Goal: Complete application form: Complete application form

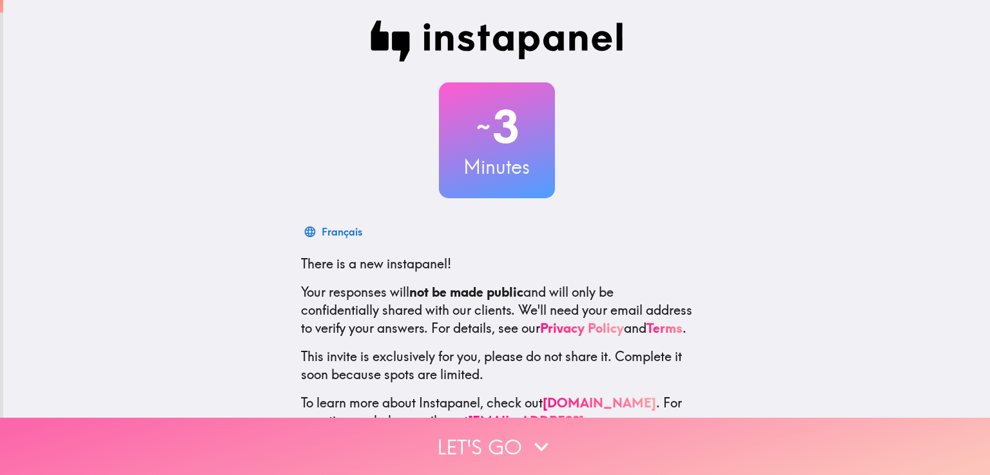
click at [485, 439] on button "Let's go" at bounding box center [495, 446] width 990 height 57
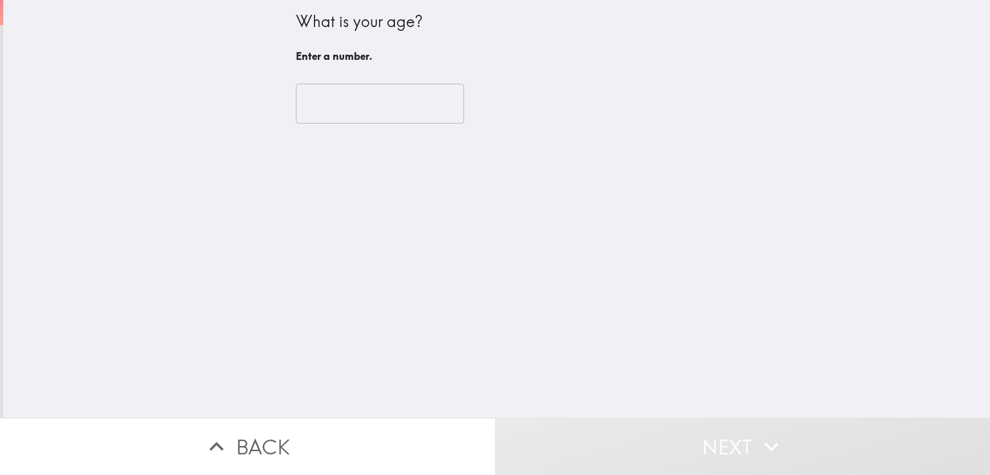
click at [352, 105] on input "number" at bounding box center [380, 104] width 168 height 40
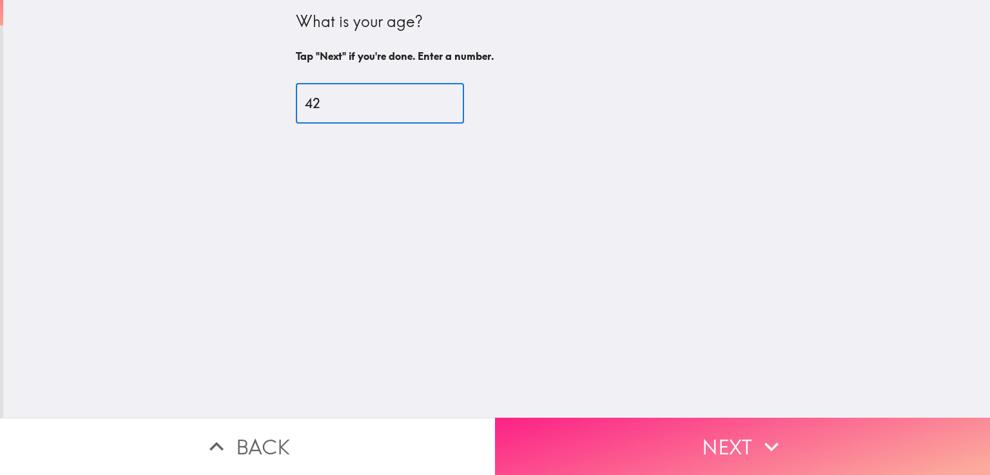
type input "42"
click at [606, 437] on button "Next" at bounding box center [742, 446] width 495 height 57
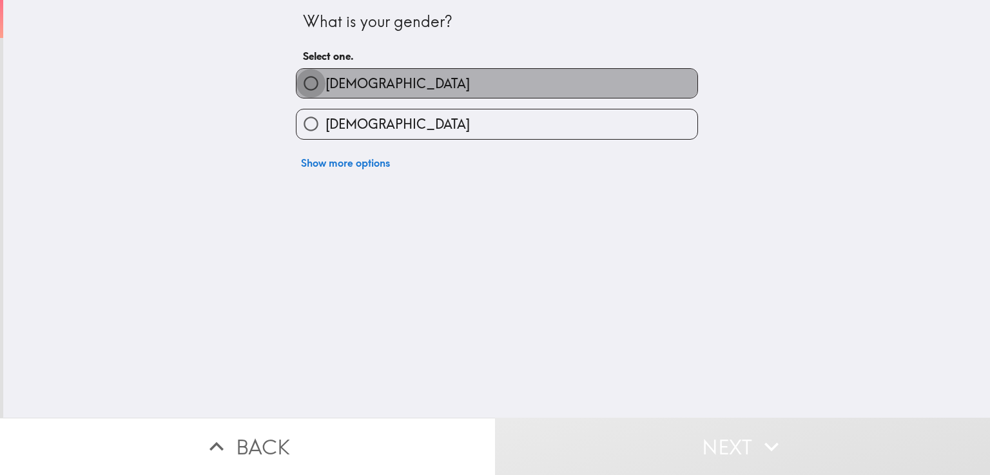
click at [299, 86] on input "[DEMOGRAPHIC_DATA]" at bounding box center [310, 83] width 29 height 29
radio input "true"
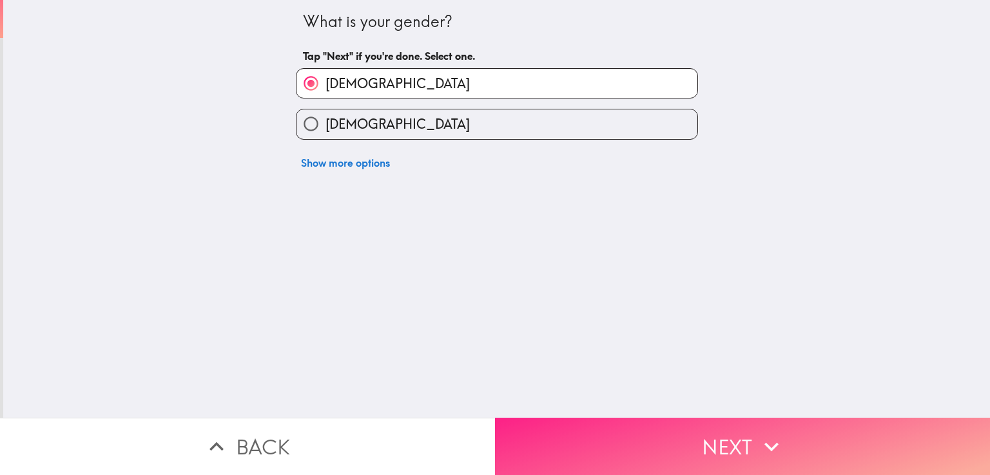
click at [663, 444] on button "Next" at bounding box center [742, 446] width 495 height 57
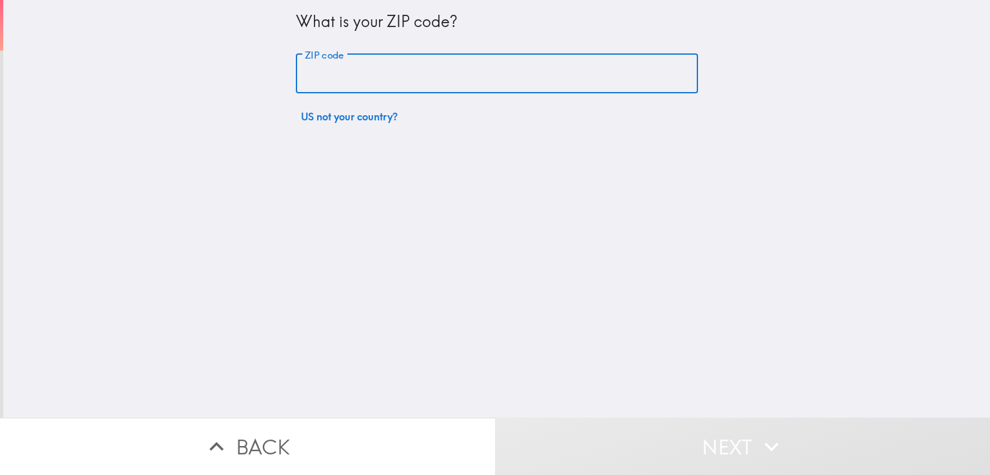
click at [430, 57] on input "ZIP code" at bounding box center [497, 74] width 402 height 40
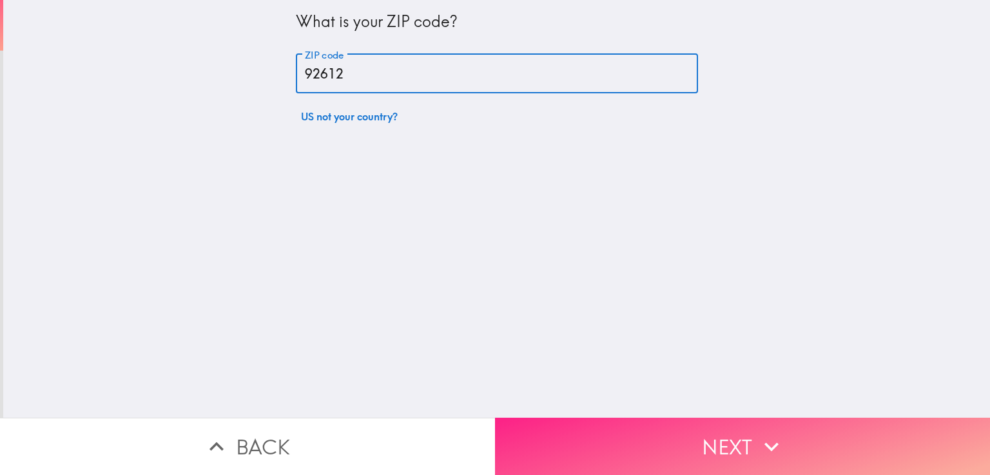
type input "92612"
click at [616, 438] on button "Next" at bounding box center [742, 446] width 495 height 57
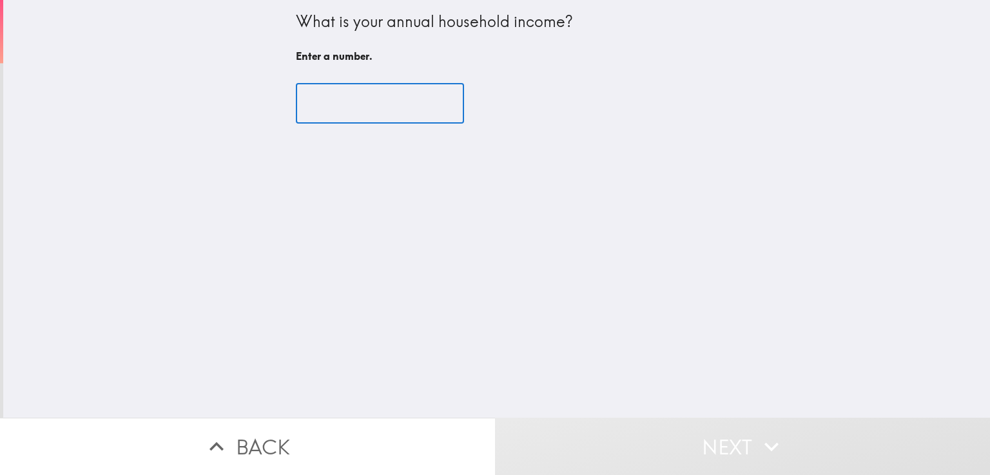
click at [368, 108] on input "number" at bounding box center [380, 104] width 168 height 40
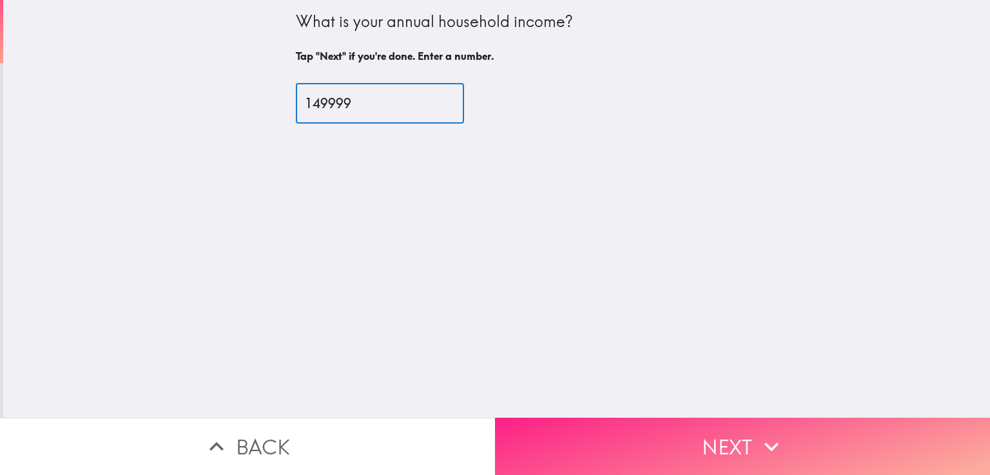
type input "149999"
click at [617, 432] on button "Next" at bounding box center [742, 446] width 495 height 57
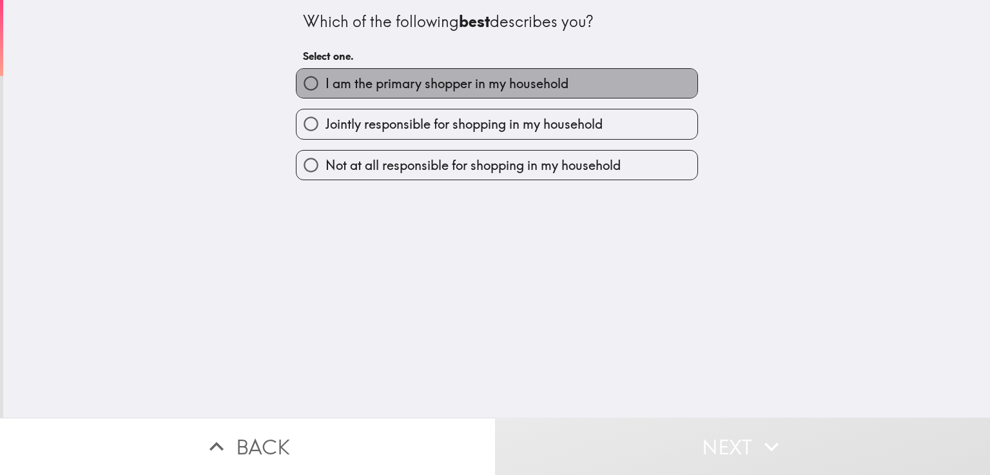
click at [354, 86] on span "I am the primary shopper in my household" at bounding box center [446, 84] width 243 height 18
click at [325, 86] on input "I am the primary shopper in my household" at bounding box center [310, 83] width 29 height 29
radio input "true"
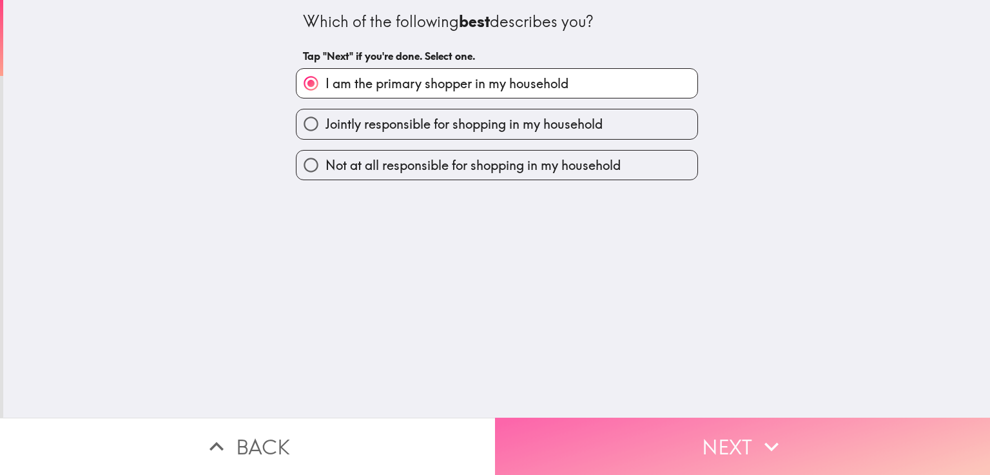
click at [619, 428] on button "Next" at bounding box center [742, 446] width 495 height 57
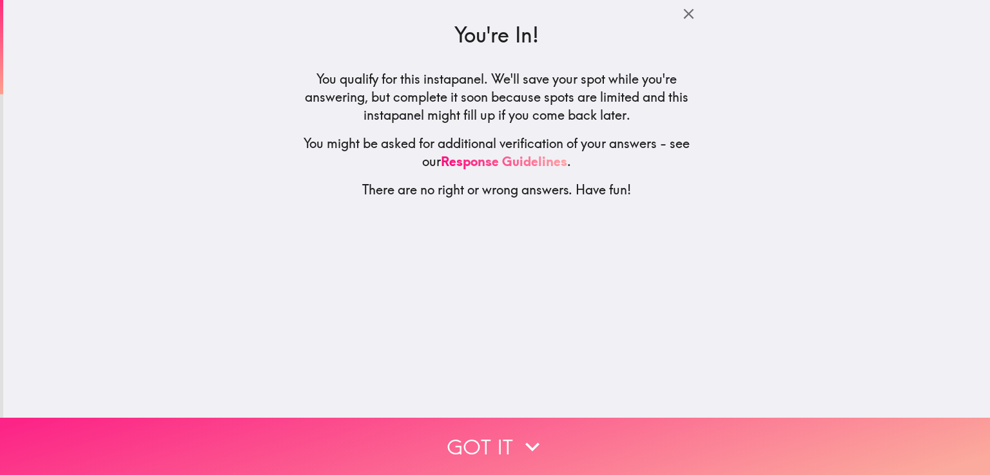
click at [497, 446] on button "Got it" at bounding box center [495, 446] width 990 height 57
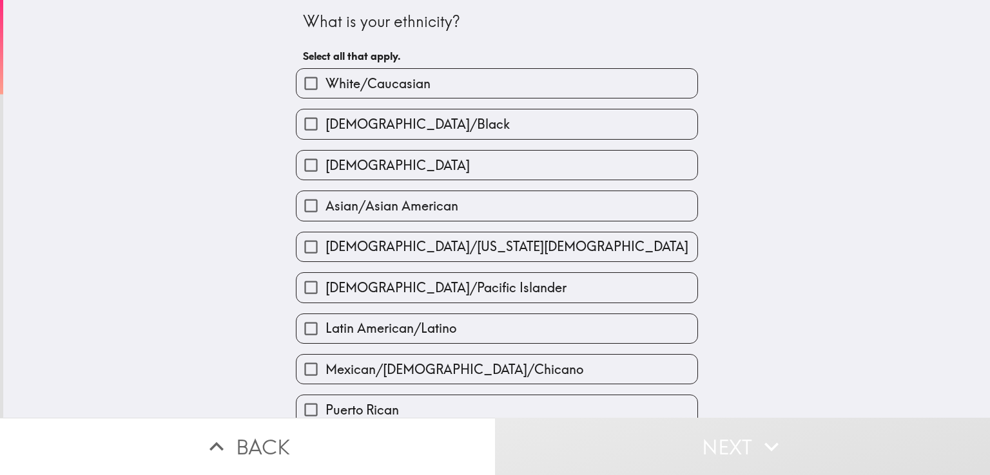
click at [372, 79] on span "White/Caucasian" at bounding box center [377, 84] width 105 height 18
click at [325, 79] on input "White/Caucasian" at bounding box center [310, 83] width 29 height 29
checkbox input "true"
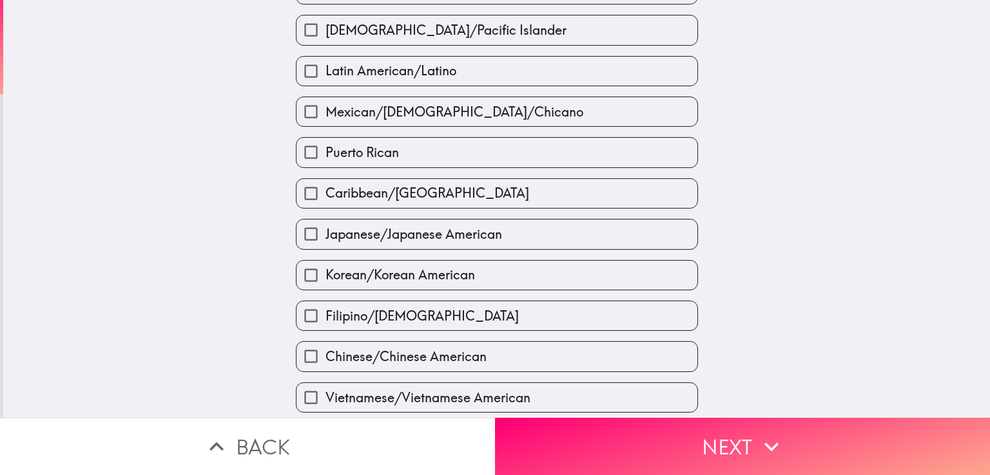
scroll to position [322, 0]
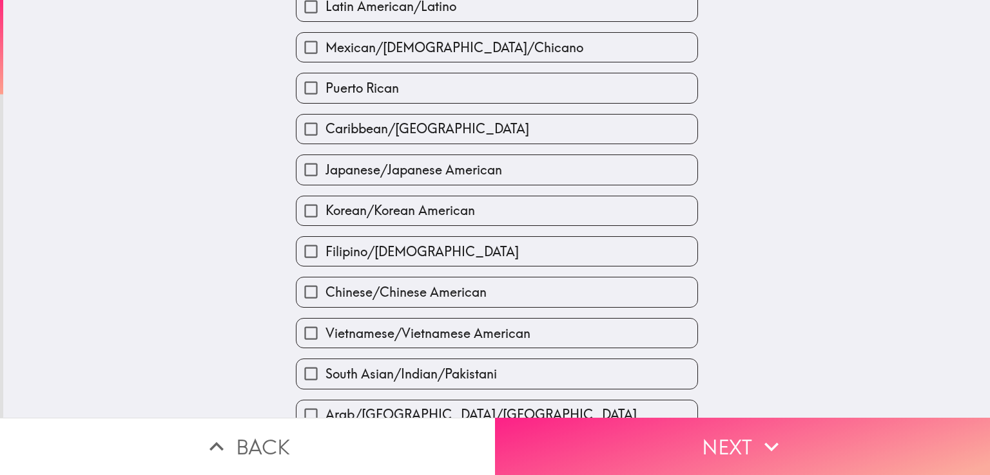
click at [631, 430] on button "Next" at bounding box center [742, 446] width 495 height 57
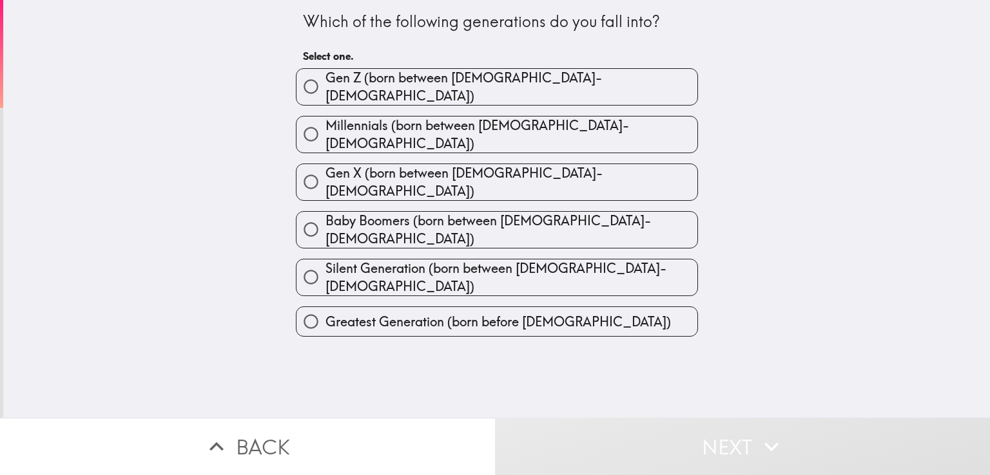
click at [402, 125] on span "Millennials (born between [DEMOGRAPHIC_DATA]-[DEMOGRAPHIC_DATA])" at bounding box center [511, 135] width 372 height 36
click at [325, 125] on input "Millennials (born between [DEMOGRAPHIC_DATA]-[DEMOGRAPHIC_DATA])" at bounding box center [310, 134] width 29 height 29
radio input "true"
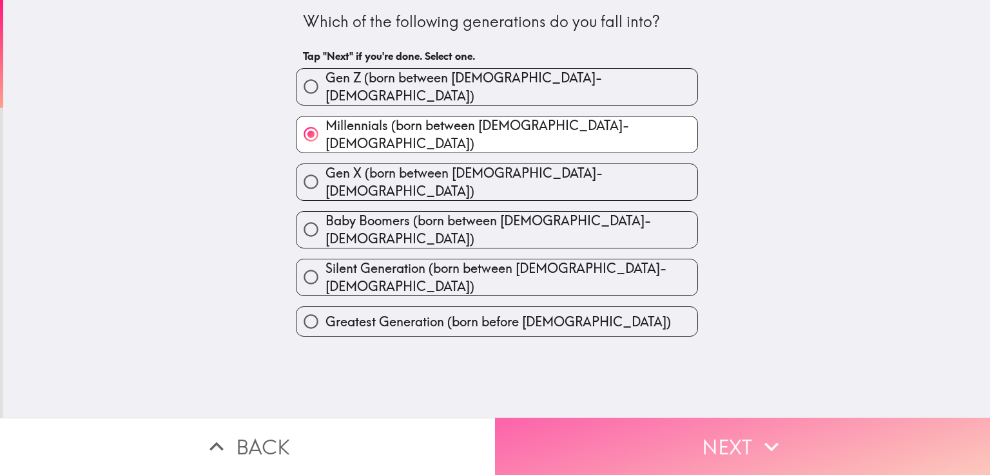
click at [649, 439] on button "Next" at bounding box center [742, 446] width 495 height 57
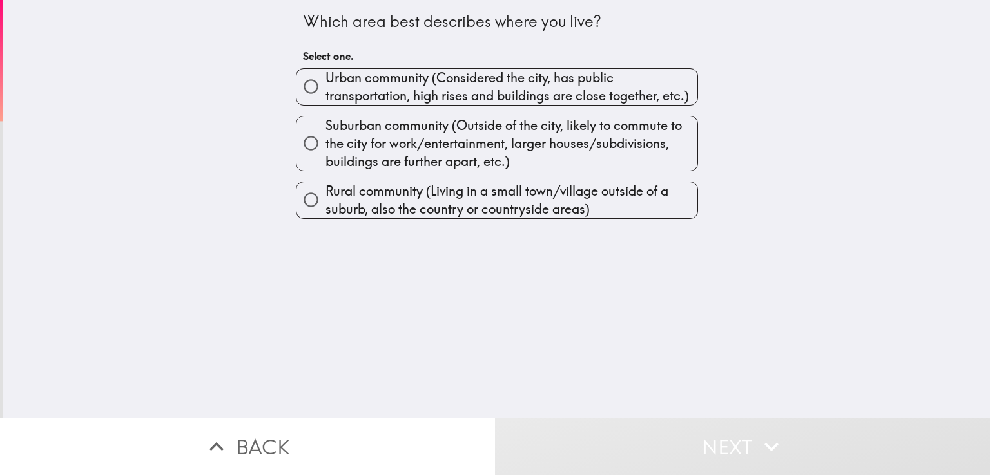
click at [397, 81] on span "Urban community (Considered the city, has public transportation, high rises and…" at bounding box center [511, 87] width 372 height 36
click at [325, 81] on input "Urban community (Considered the city, has public transportation, high rises and…" at bounding box center [310, 86] width 29 height 29
radio input "true"
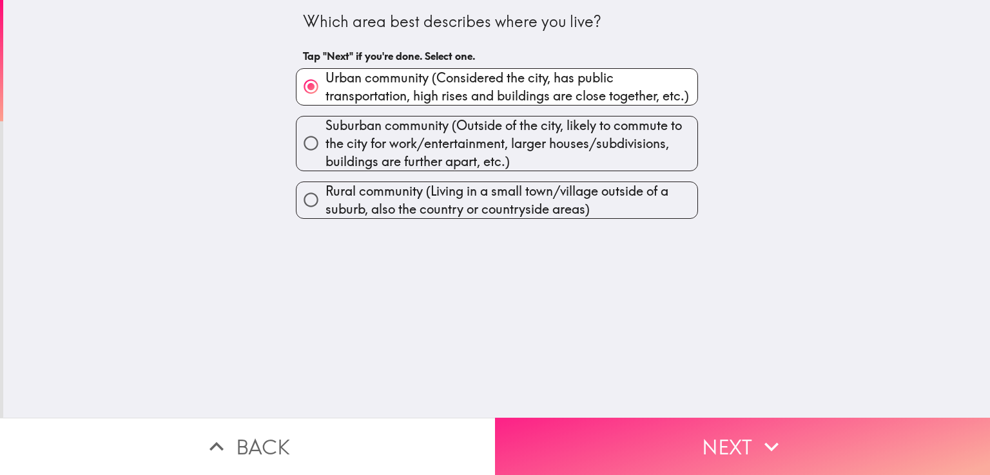
click at [631, 418] on button "Next" at bounding box center [742, 446] width 495 height 57
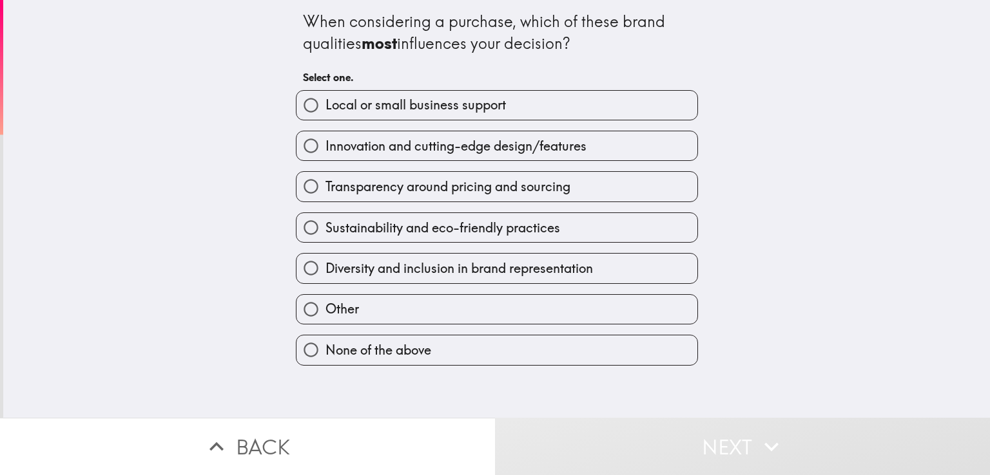
click at [414, 268] on span "Diversity and inclusion in brand representation" at bounding box center [458, 269] width 267 height 18
click at [325, 268] on input "Diversity and inclusion in brand representation" at bounding box center [310, 268] width 29 height 29
radio input "true"
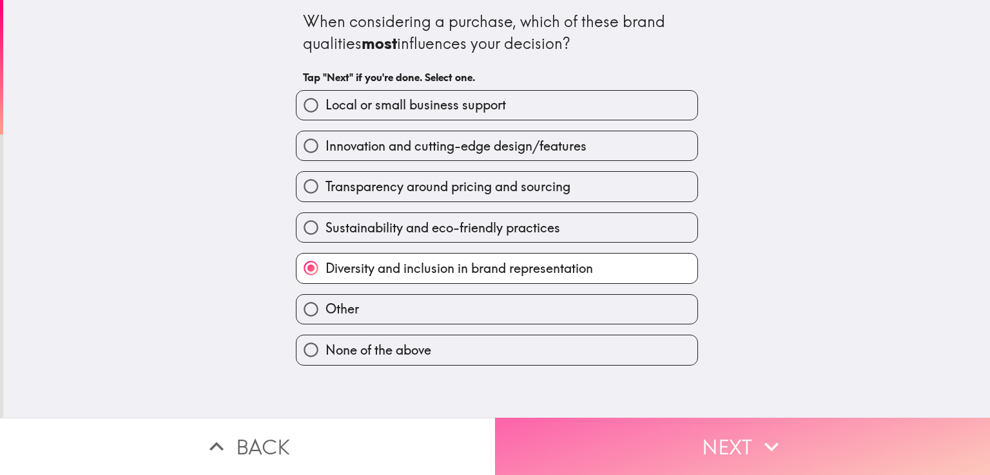
click at [590, 431] on button "Next" at bounding box center [742, 446] width 495 height 57
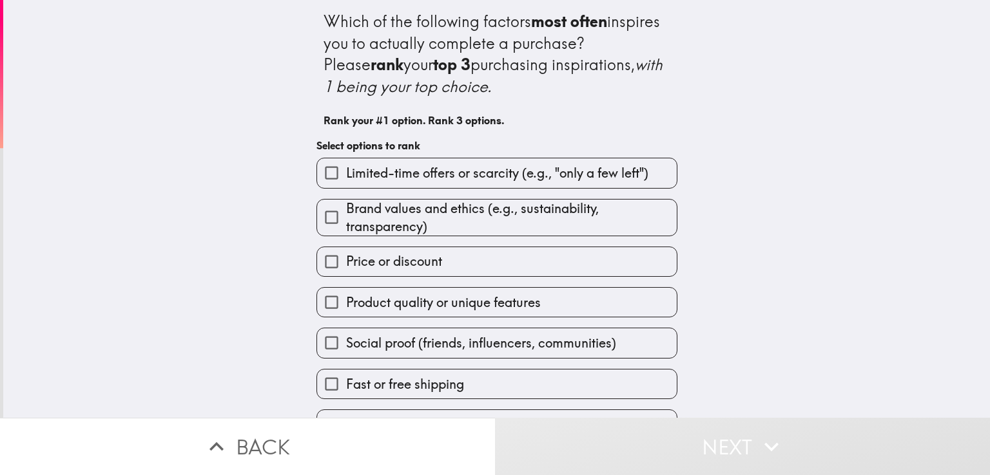
click at [399, 303] on span "Product quality or unique features" at bounding box center [443, 303] width 195 height 18
click at [346, 303] on input "Product quality or unique features" at bounding box center [331, 302] width 29 height 29
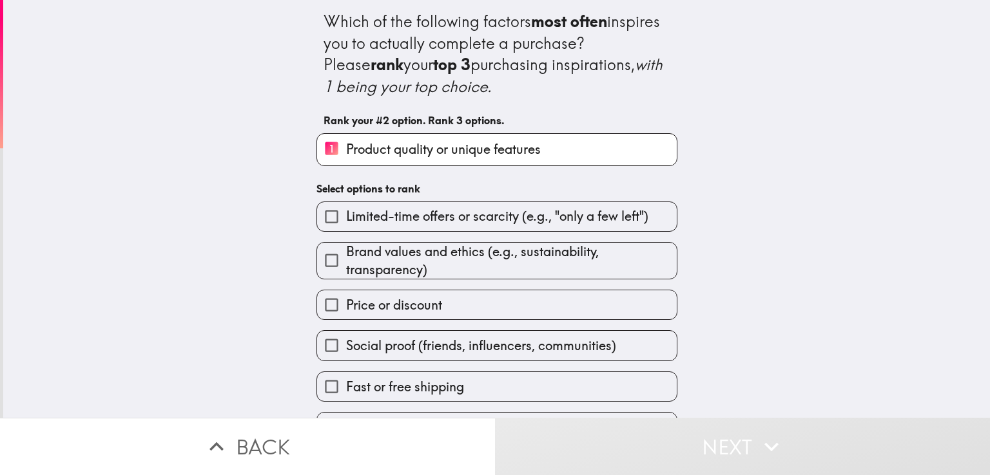
scroll to position [33, 0]
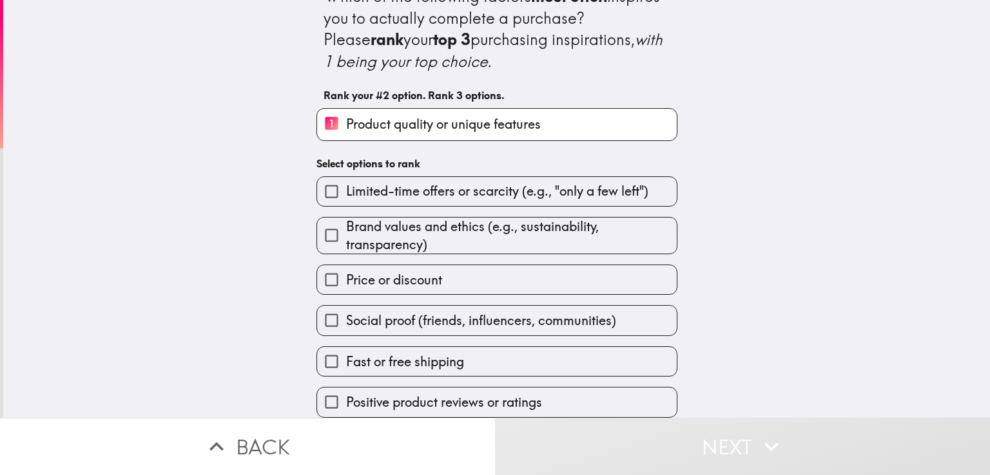
click at [512, 400] on span "Positive product reviews or ratings" at bounding box center [444, 403] width 196 height 18
click at [346, 400] on input "Positive product reviews or ratings" at bounding box center [331, 402] width 29 height 29
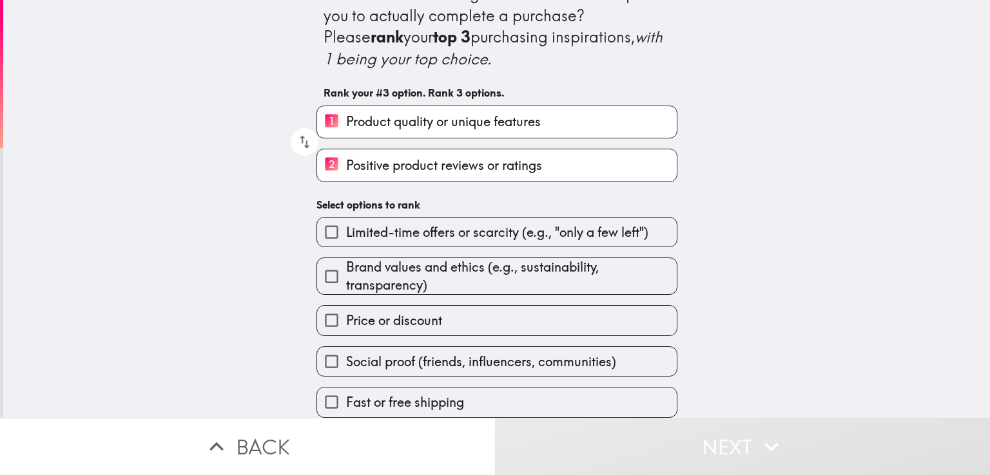
scroll to position [35, 0]
click at [399, 266] on span "Brand values and ethics (e.g., sustainability, transparency)" at bounding box center [511, 276] width 330 height 36
click at [346, 266] on input "Brand values and ethics (e.g., sustainability, transparency)" at bounding box center [331, 276] width 29 height 29
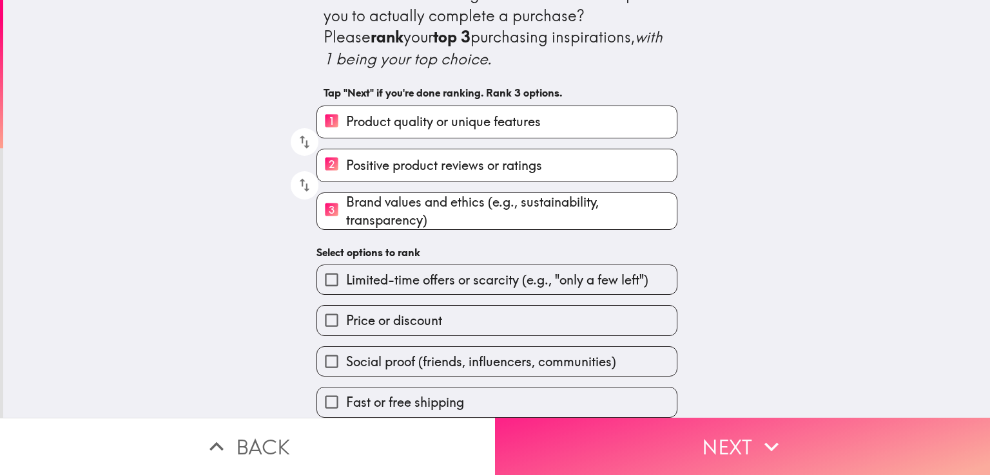
click at [585, 443] on button "Next" at bounding box center [742, 446] width 495 height 57
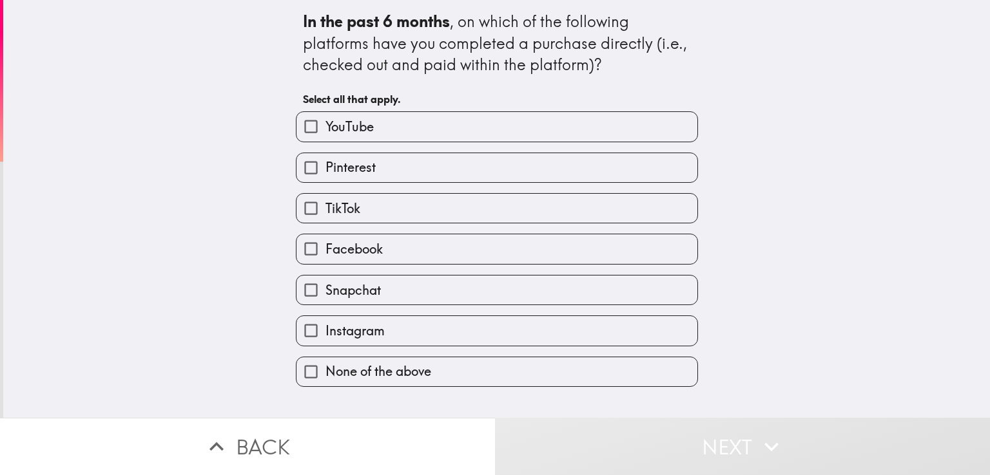
click at [374, 330] on span "Instagram" at bounding box center [354, 331] width 59 height 18
click at [325, 330] on input "Instagram" at bounding box center [310, 330] width 29 height 29
checkbox input "true"
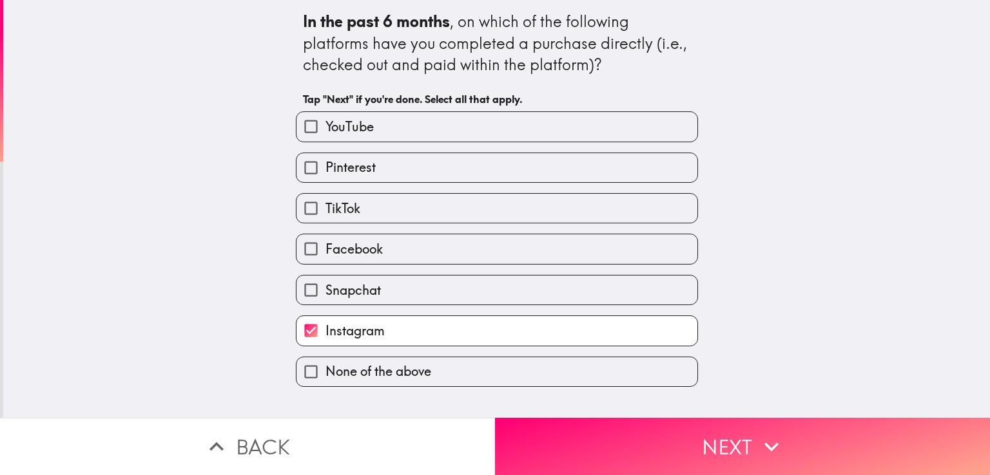
click at [338, 242] on span "Facebook" at bounding box center [353, 249] width 57 height 18
click at [325, 242] on input "Facebook" at bounding box center [310, 248] width 29 height 29
checkbox input "true"
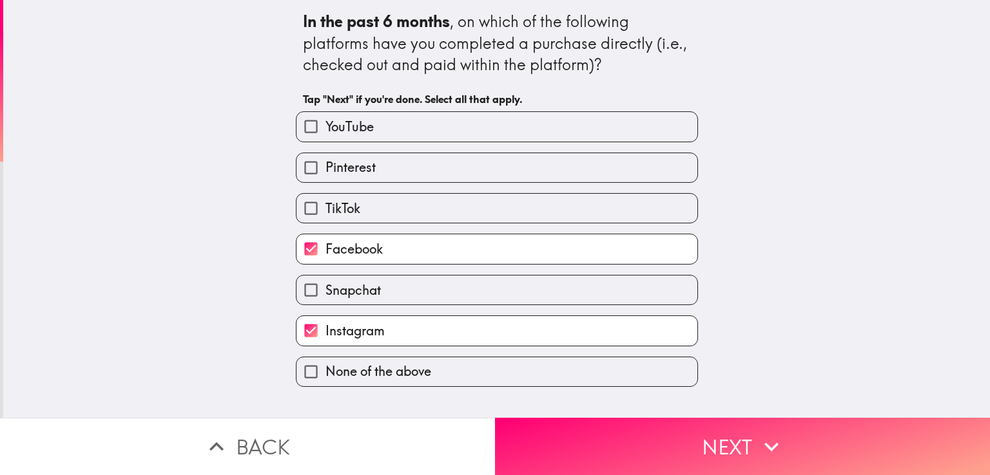
click at [329, 206] on span "TikTok" at bounding box center [342, 209] width 35 height 18
click at [325, 206] on input "TikTok" at bounding box center [310, 208] width 29 height 29
checkbox input "true"
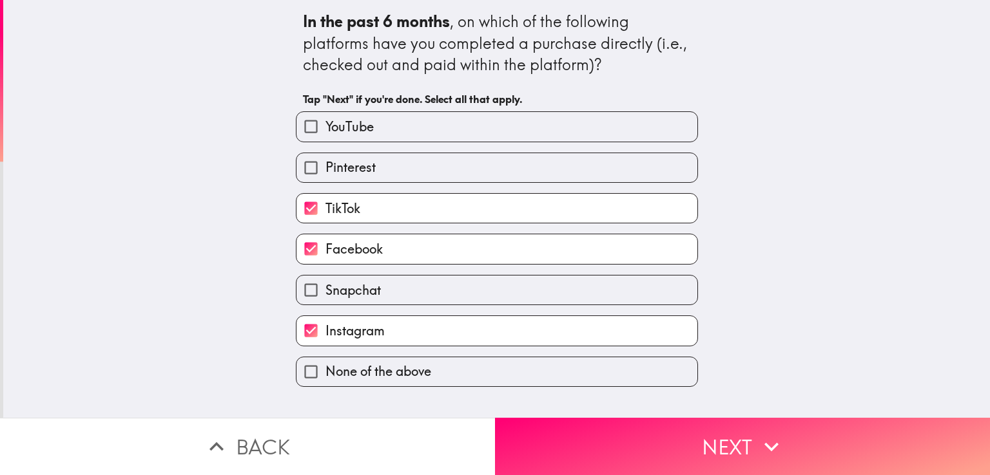
click at [419, 292] on label "Snapchat" at bounding box center [496, 290] width 401 height 29
click at [325, 292] on input "Snapchat" at bounding box center [310, 290] width 29 height 29
checkbox input "true"
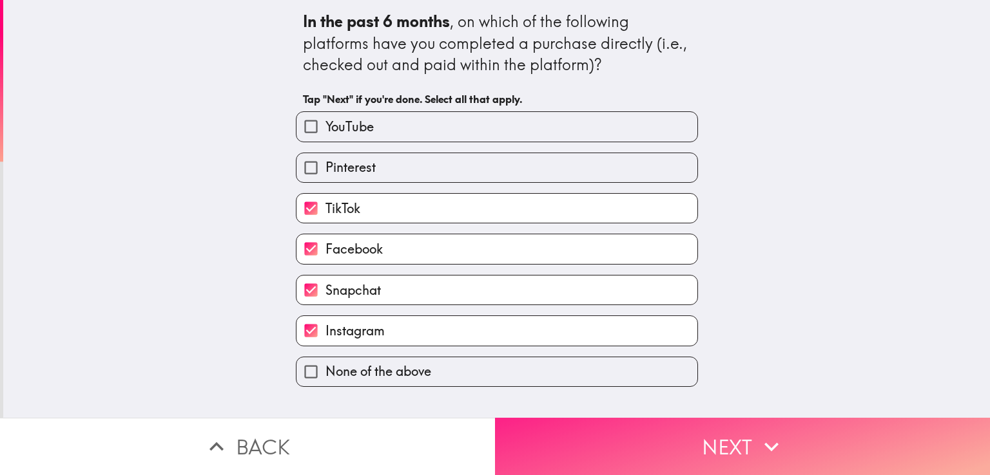
click at [671, 423] on button "Next" at bounding box center [742, 446] width 495 height 57
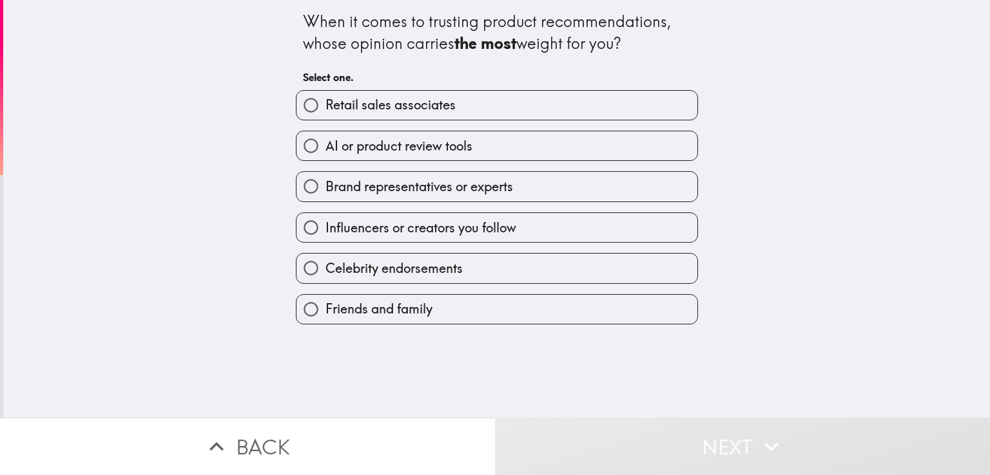
click at [400, 265] on span "Celebrity endorsements" at bounding box center [393, 269] width 137 height 18
click at [325, 265] on input "Celebrity endorsements" at bounding box center [310, 268] width 29 height 29
radio input "true"
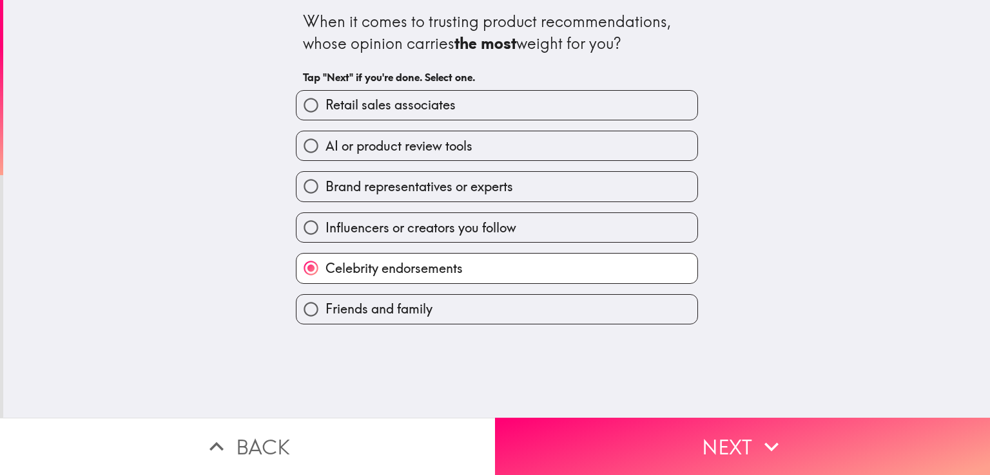
click at [429, 227] on span "Influencers or creators you follow" at bounding box center [420, 228] width 191 height 18
click at [325, 227] on input "Influencers or creators you follow" at bounding box center [310, 227] width 29 height 29
radio input "true"
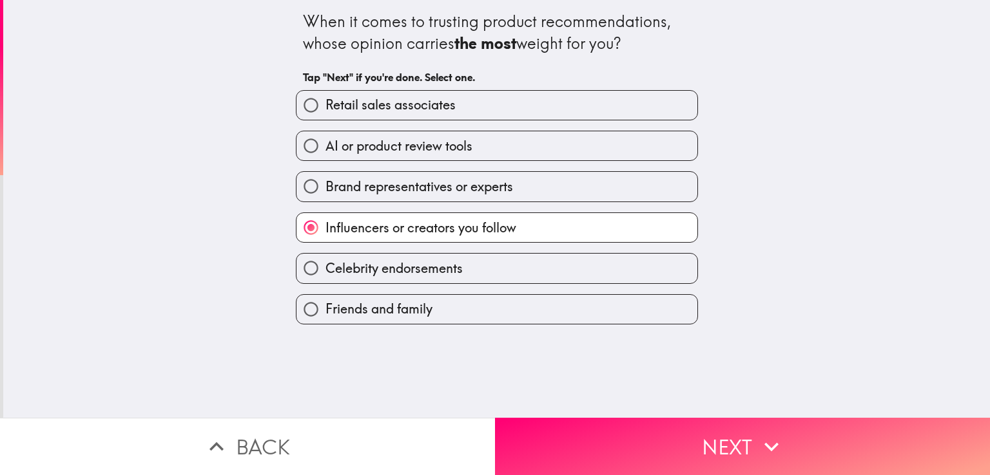
drag, startPoint x: 427, startPoint y: 267, endPoint x: 435, endPoint y: 266, distance: 8.5
click at [427, 267] on span "Celebrity endorsements" at bounding box center [393, 269] width 137 height 18
click at [325, 267] on input "Celebrity endorsements" at bounding box center [310, 268] width 29 height 29
radio input "true"
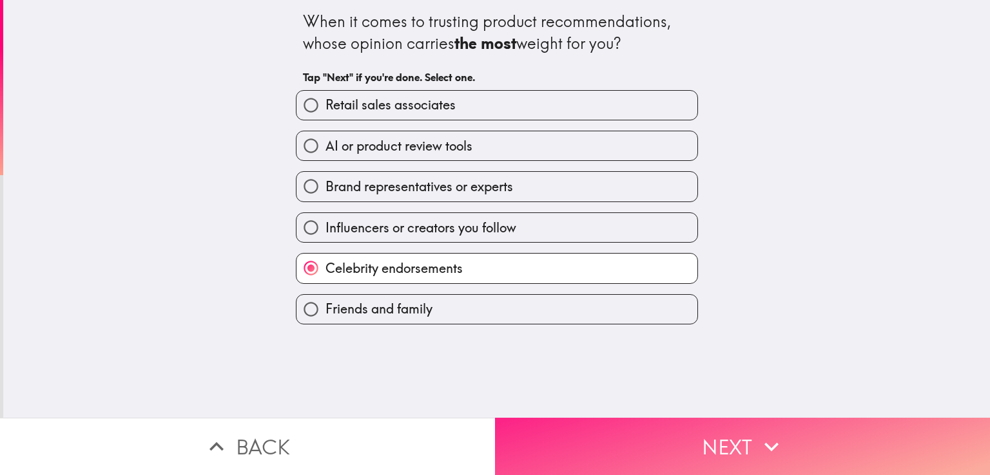
click at [675, 434] on button "Next" at bounding box center [742, 446] width 495 height 57
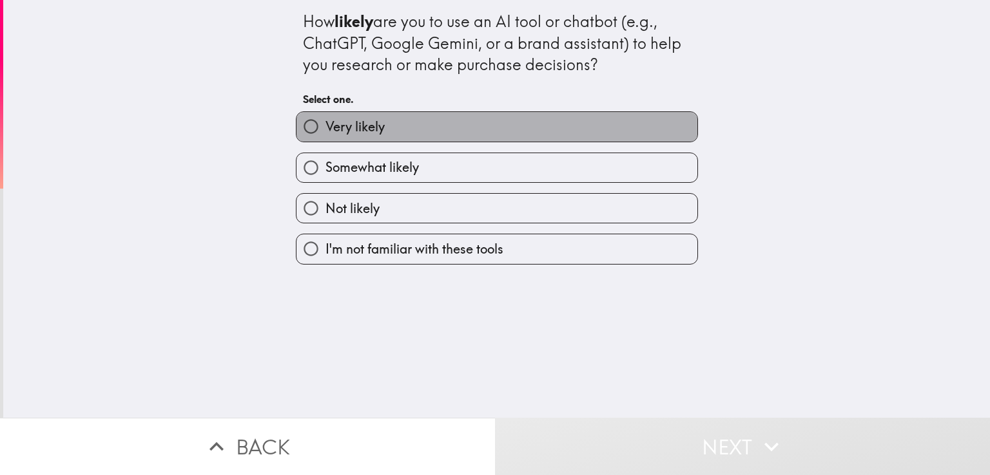
click at [349, 120] on span "Very likely" at bounding box center [354, 127] width 59 height 18
click at [325, 120] on input "Very likely" at bounding box center [310, 126] width 29 height 29
radio input "true"
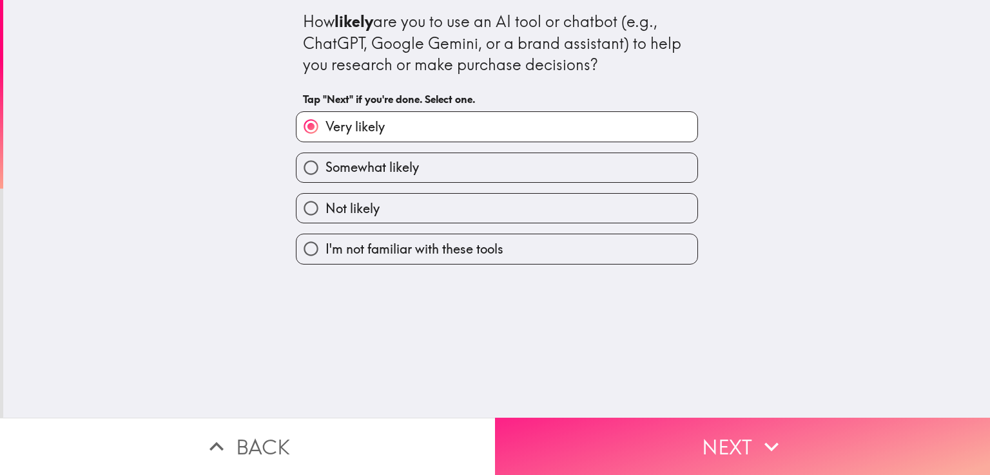
click at [709, 426] on button "Next" at bounding box center [742, 446] width 495 height 57
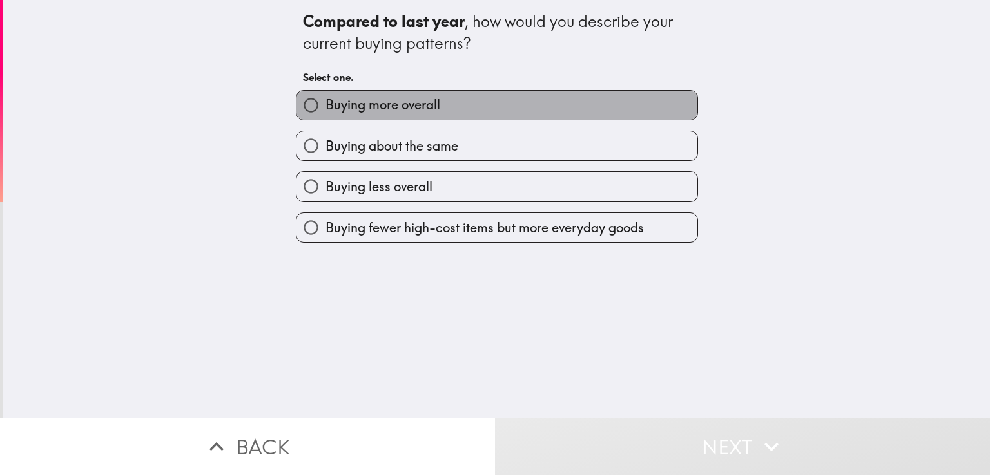
click at [412, 113] on span "Buying more overall" at bounding box center [382, 105] width 115 height 18
click at [325, 113] on input "Buying more overall" at bounding box center [310, 105] width 29 height 29
radio input "true"
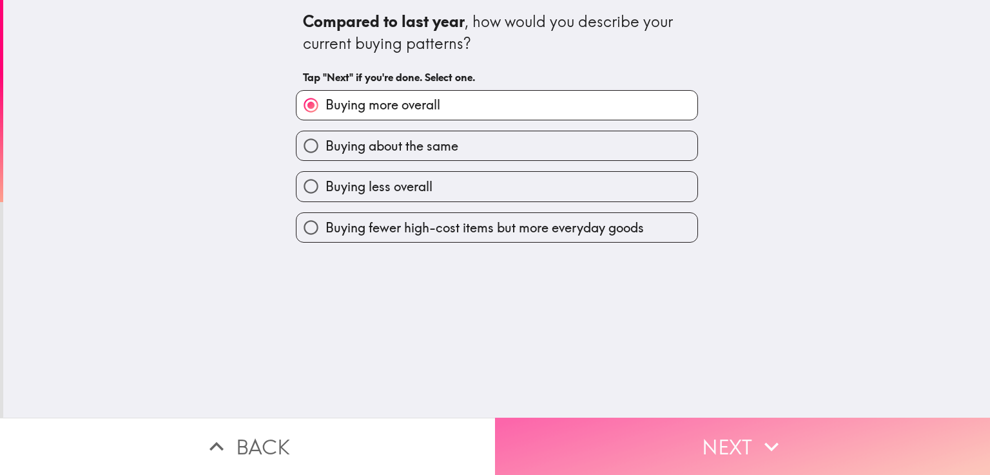
click at [646, 430] on button "Next" at bounding box center [742, 446] width 495 height 57
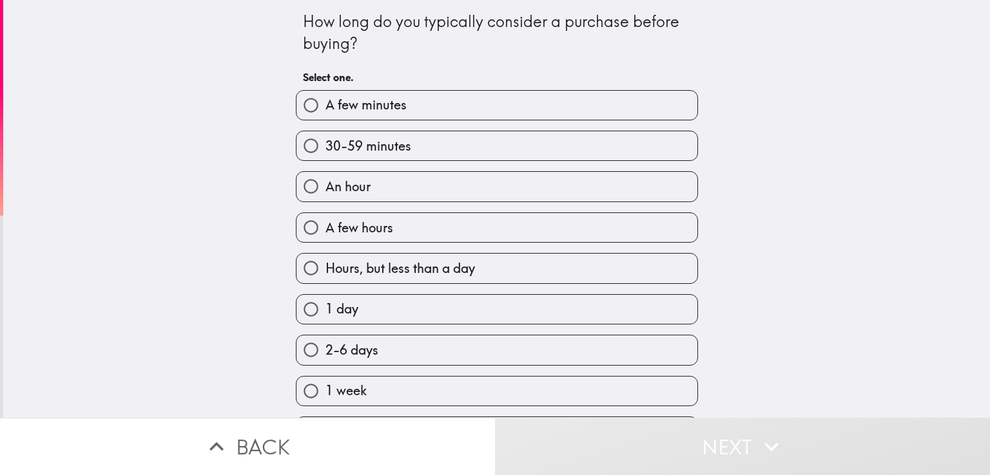
click at [367, 233] on span "A few hours" at bounding box center [359, 228] width 68 height 18
click at [325, 233] on input "A few hours" at bounding box center [310, 227] width 29 height 29
radio input "true"
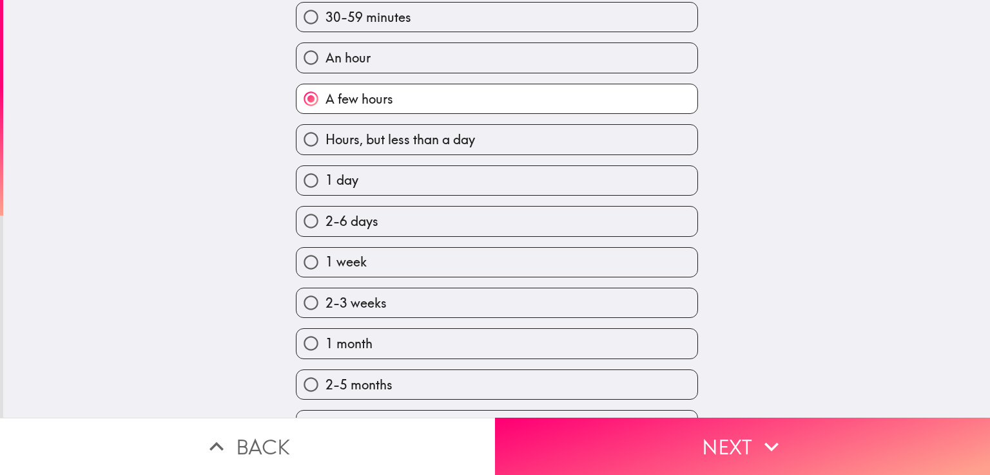
scroll to position [280, 0]
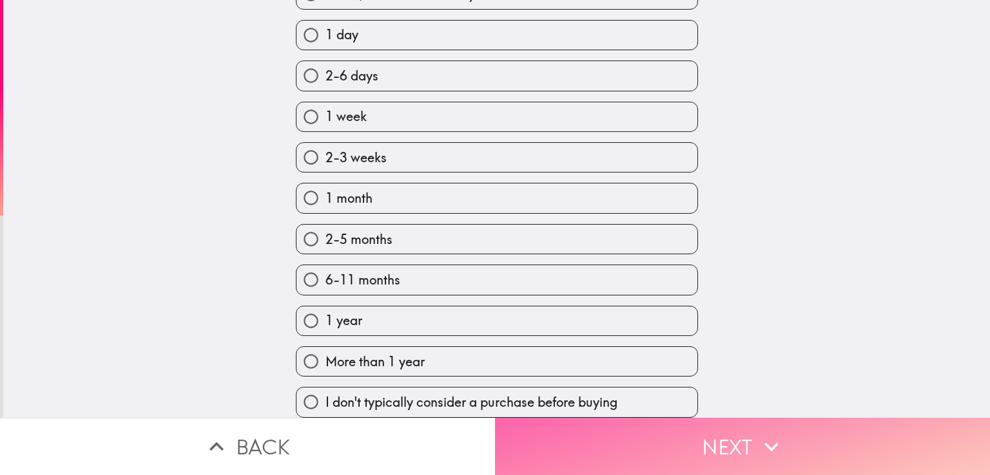
click at [673, 425] on button "Next" at bounding box center [742, 446] width 495 height 57
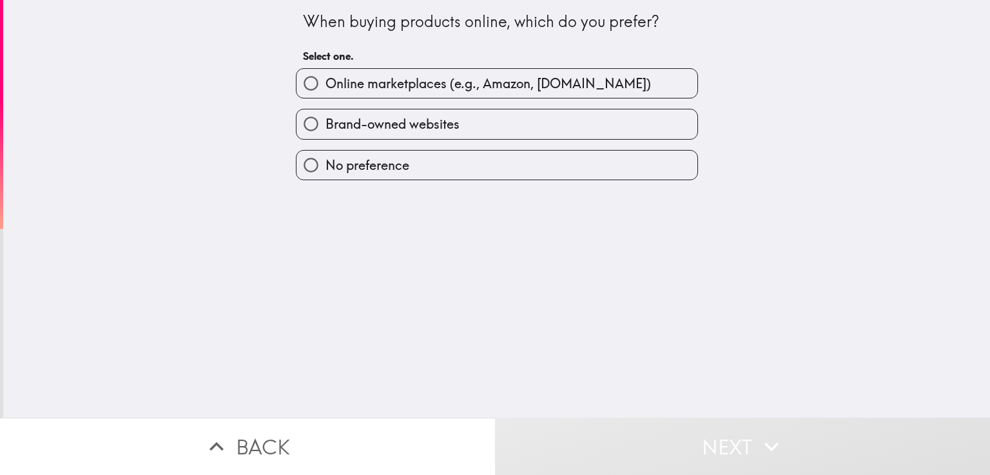
click at [382, 86] on span "Online marketplaces (e.g., Amazon, [DOMAIN_NAME])" at bounding box center [487, 84] width 325 height 18
click at [325, 86] on input "Online marketplaces (e.g., Amazon, [DOMAIN_NAME])" at bounding box center [310, 83] width 29 height 29
radio input "true"
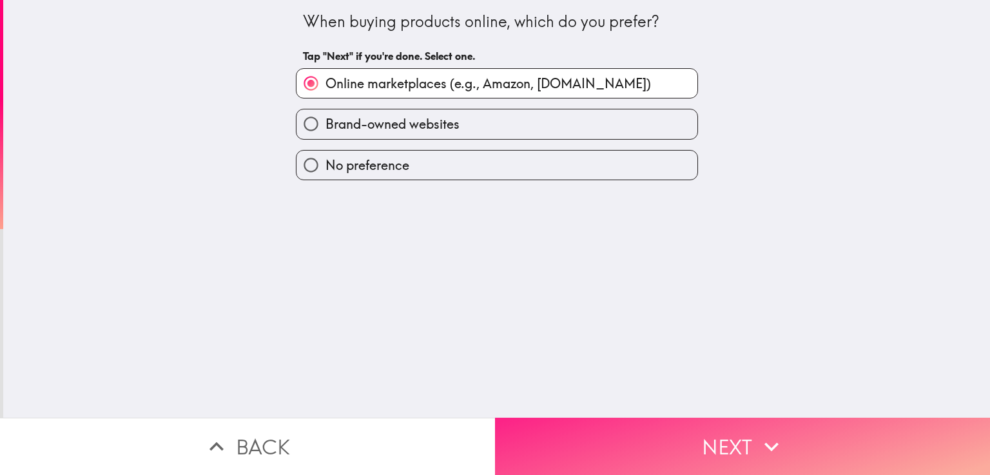
click at [660, 430] on button "Next" at bounding box center [742, 446] width 495 height 57
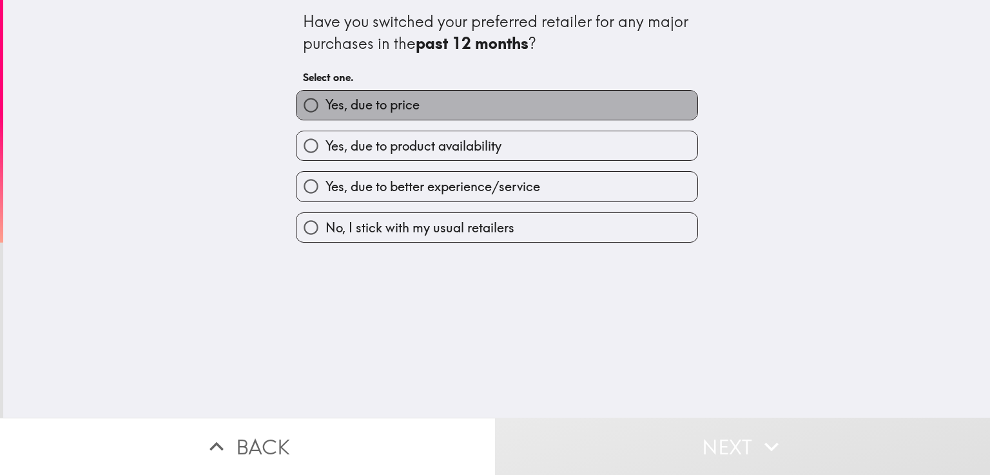
click at [372, 101] on span "Yes, due to price" at bounding box center [372, 105] width 94 height 18
click at [325, 101] on input "Yes, due to price" at bounding box center [310, 105] width 29 height 29
radio input "true"
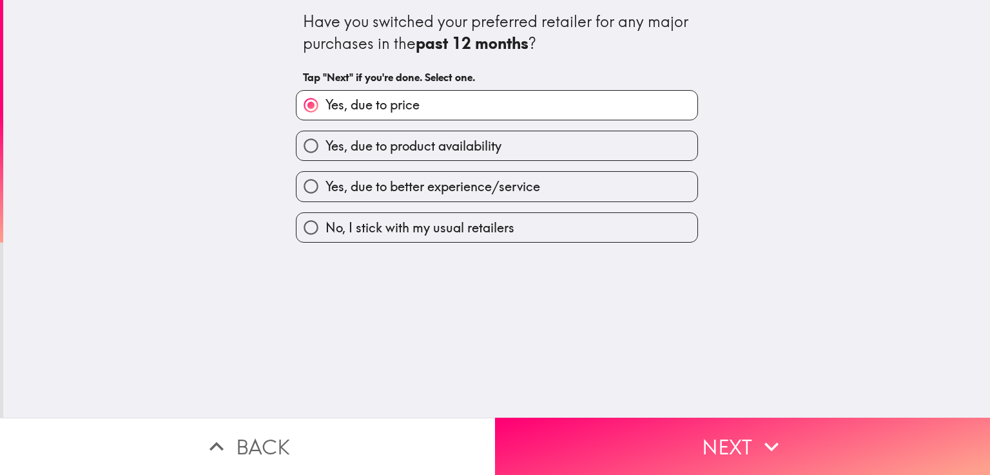
click at [435, 153] on span "Yes, due to product availability" at bounding box center [413, 146] width 176 height 18
click at [325, 153] on input "Yes, due to product availability" at bounding box center [310, 145] width 29 height 29
radio input "true"
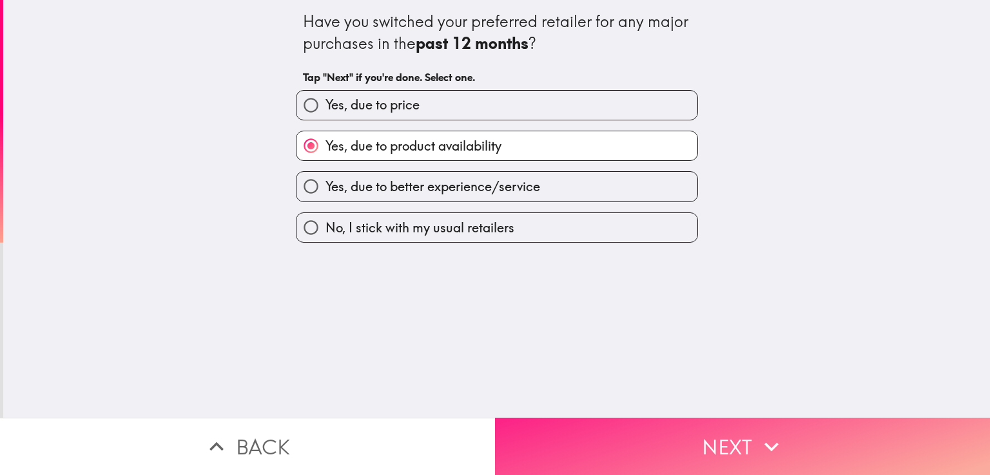
click at [623, 437] on button "Next" at bounding box center [742, 446] width 495 height 57
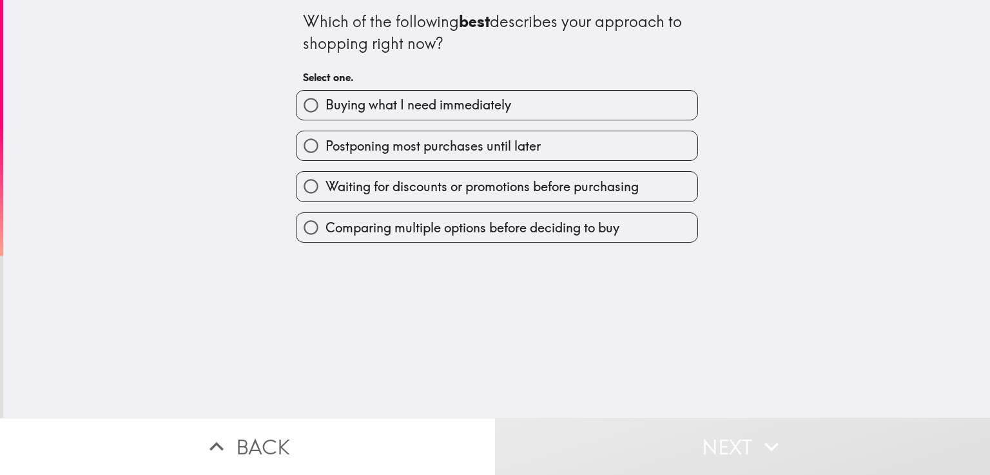
click at [391, 104] on span "Buying what I need immediately" at bounding box center [418, 105] width 186 height 18
click at [325, 104] on input "Buying what I need immediately" at bounding box center [310, 105] width 29 height 29
radio input "true"
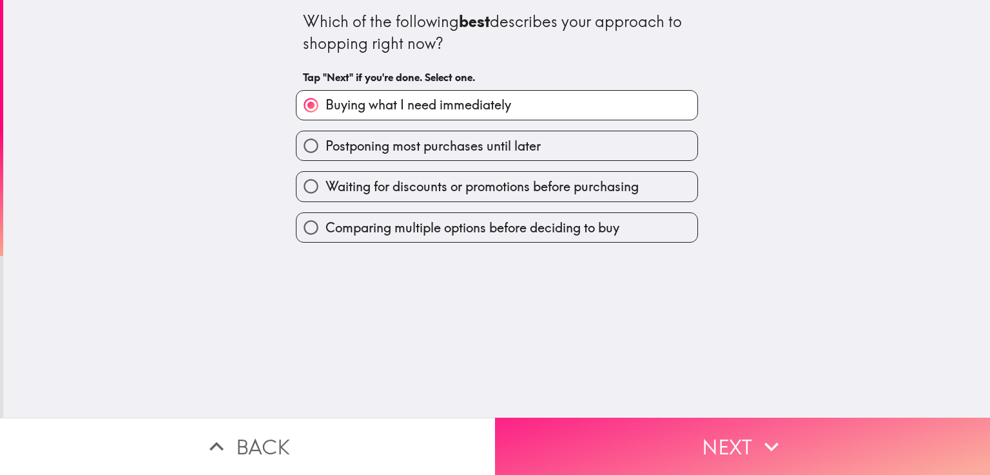
click at [633, 434] on button "Next" at bounding box center [742, 446] width 495 height 57
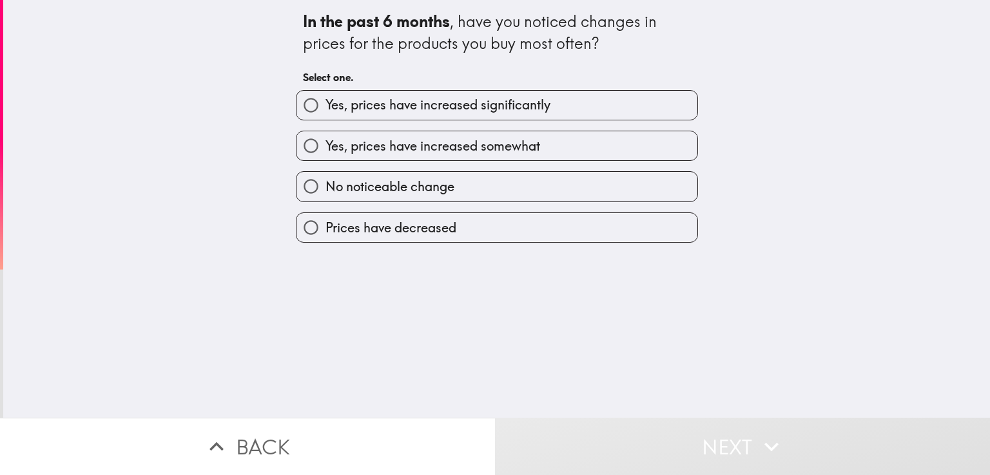
click at [401, 110] on span "Yes, prices have increased significantly" at bounding box center [437, 105] width 225 height 18
click at [325, 110] on input "Yes, prices have increased significantly" at bounding box center [310, 105] width 29 height 29
radio input "true"
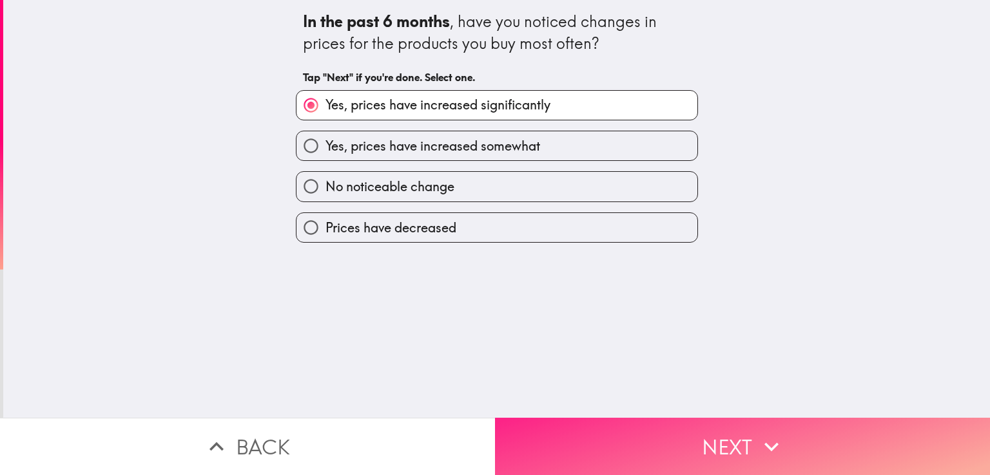
click at [633, 432] on button "Next" at bounding box center [742, 446] width 495 height 57
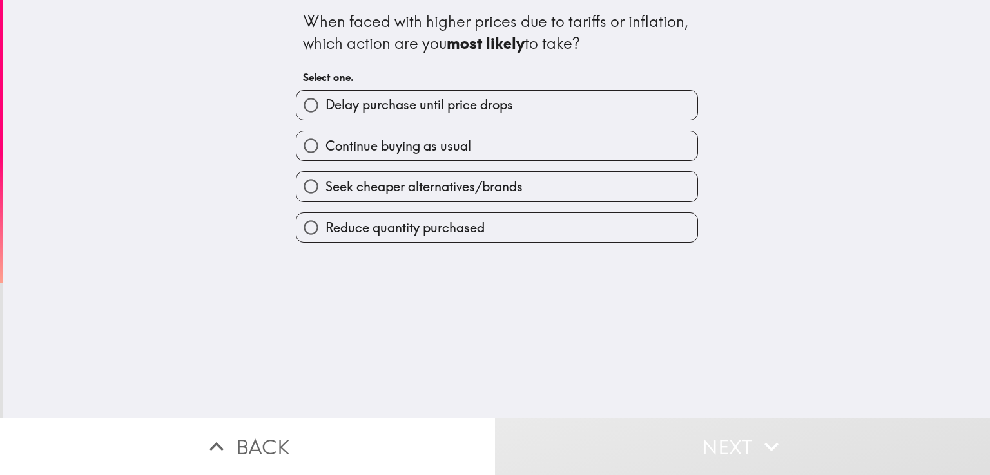
click at [415, 227] on span "Reduce quantity purchased" at bounding box center [404, 228] width 159 height 18
click at [325, 227] on input "Reduce quantity purchased" at bounding box center [310, 227] width 29 height 29
radio input "true"
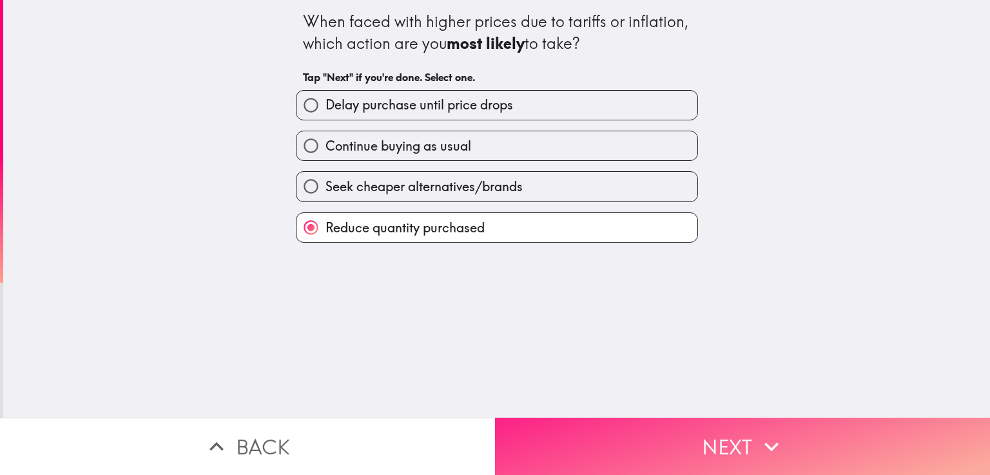
click at [580, 421] on button "Next" at bounding box center [742, 446] width 495 height 57
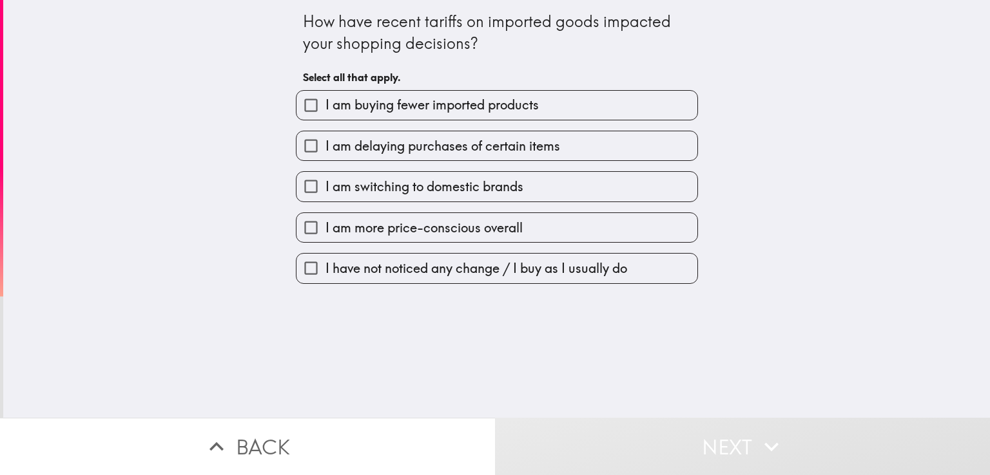
click at [365, 101] on span "I am buying fewer imported products" at bounding box center [431, 105] width 213 height 18
click at [325, 101] on input "I am buying fewer imported products" at bounding box center [310, 105] width 29 height 29
checkbox input "true"
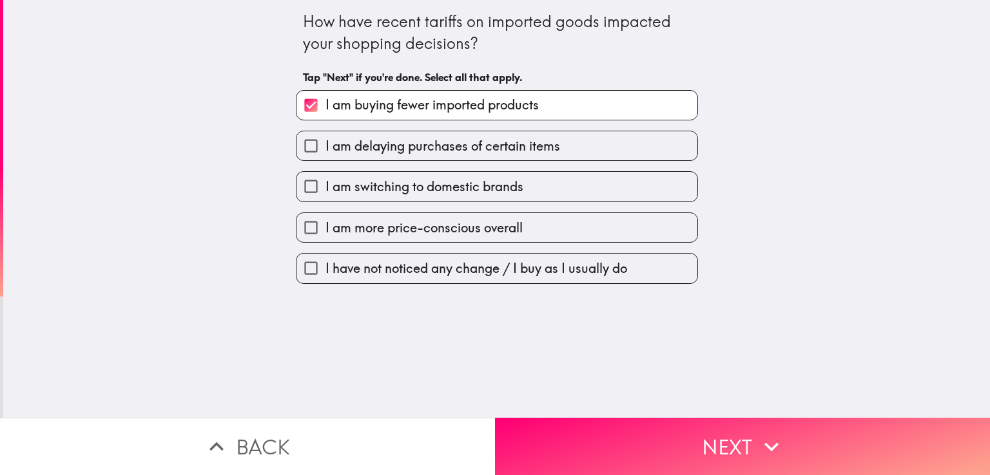
click at [359, 148] on span "I am delaying purchases of certain items" at bounding box center [442, 146] width 234 height 18
click at [325, 148] on input "I am delaying purchases of certain items" at bounding box center [310, 145] width 29 height 29
checkbox input "true"
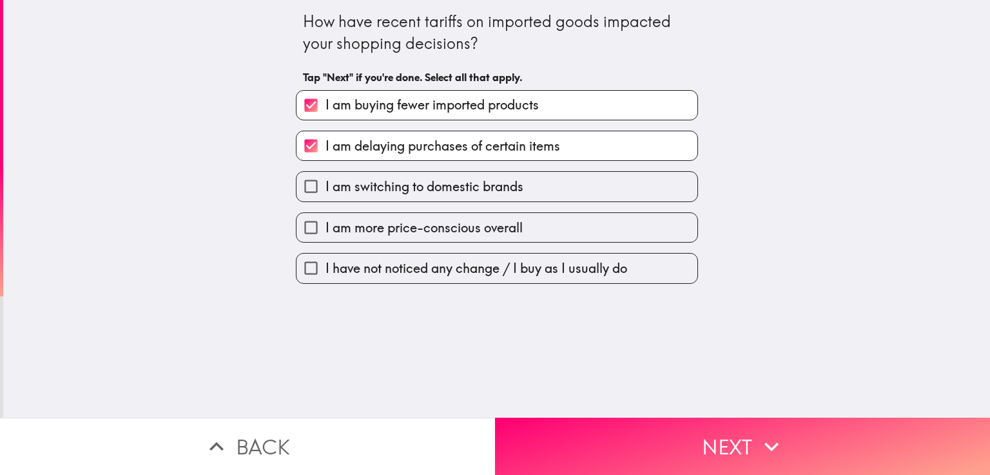
click at [354, 193] on span "I am switching to domestic brands" at bounding box center [424, 187] width 198 height 18
click at [325, 193] on input "I am switching to domestic brands" at bounding box center [310, 186] width 29 height 29
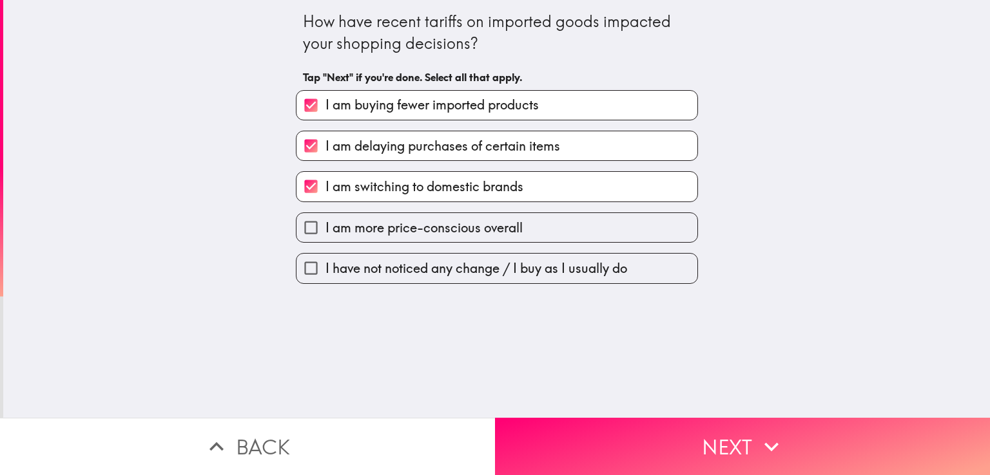
click at [426, 187] on span "I am switching to domestic brands" at bounding box center [424, 187] width 198 height 18
click at [325, 187] on input "I am switching to domestic brands" at bounding box center [310, 186] width 29 height 29
checkbox input "false"
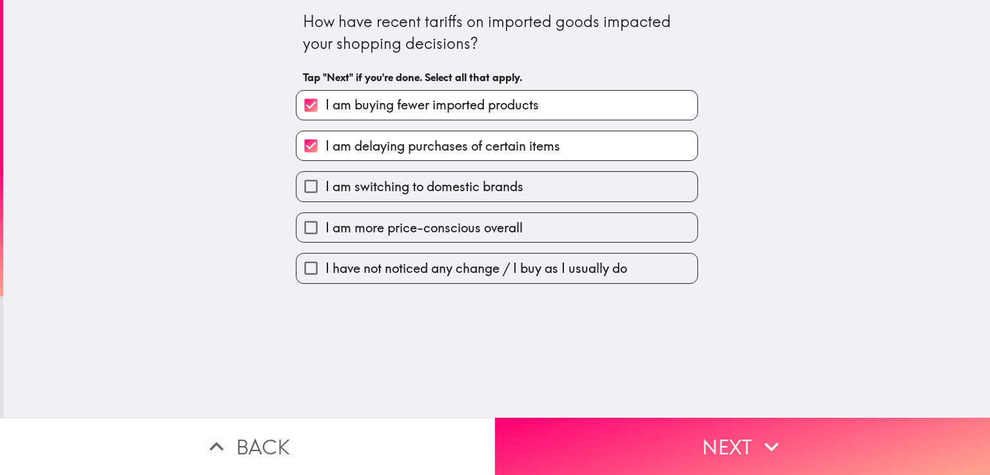
click at [415, 235] on span "I am more price-conscious overall" at bounding box center [423, 228] width 197 height 18
click at [325, 235] on input "I am more price-conscious overall" at bounding box center [310, 227] width 29 height 29
checkbox input "true"
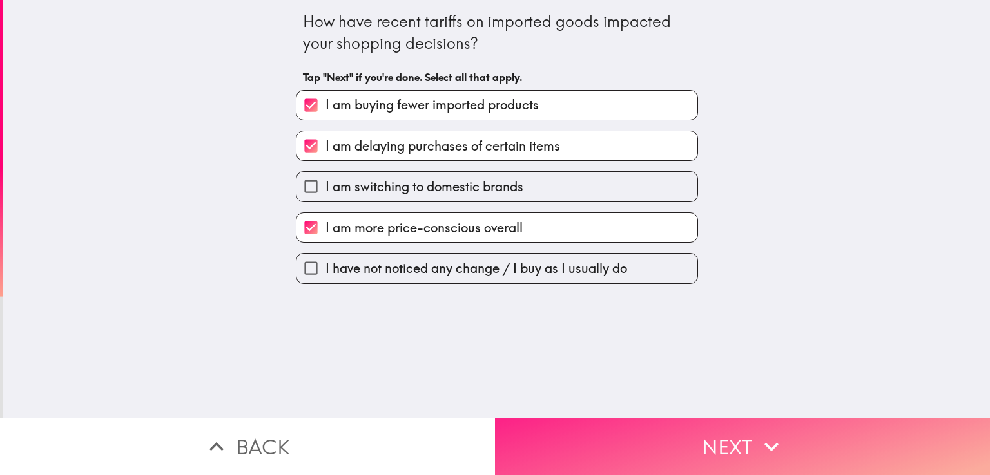
click at [632, 423] on button "Next" at bounding box center [742, 446] width 495 height 57
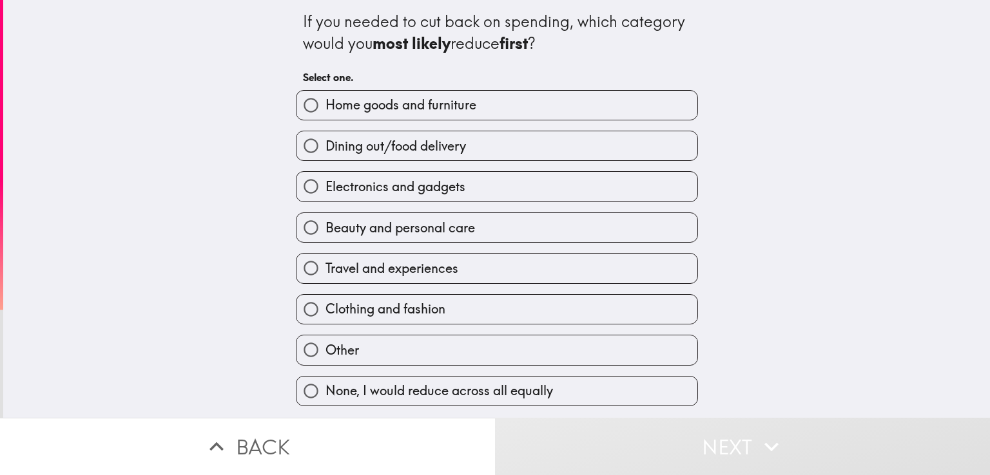
click at [368, 229] on span "Beauty and personal care" at bounding box center [399, 228] width 149 height 18
click at [325, 229] on input "Beauty and personal care" at bounding box center [310, 227] width 29 height 29
radio input "true"
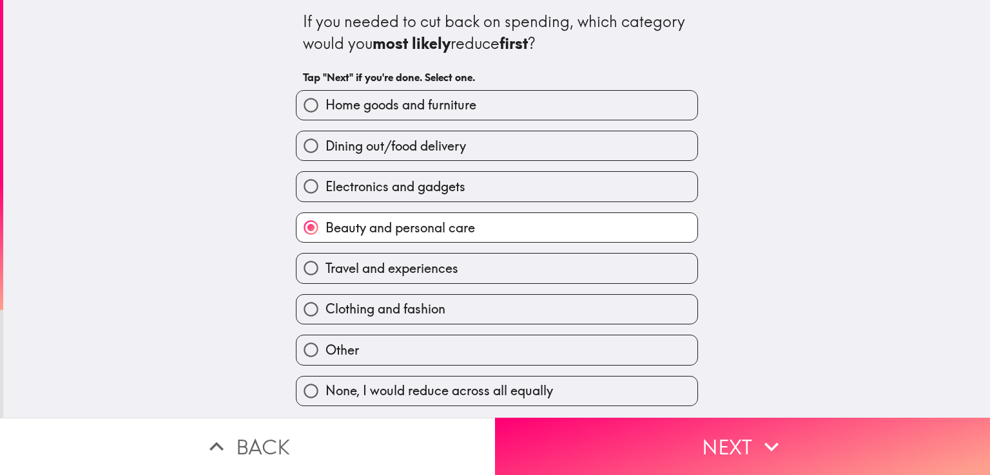
click at [370, 307] on span "Clothing and fashion" at bounding box center [385, 309] width 120 height 18
click at [325, 307] on input "Clothing and fashion" at bounding box center [310, 309] width 29 height 29
radio input "true"
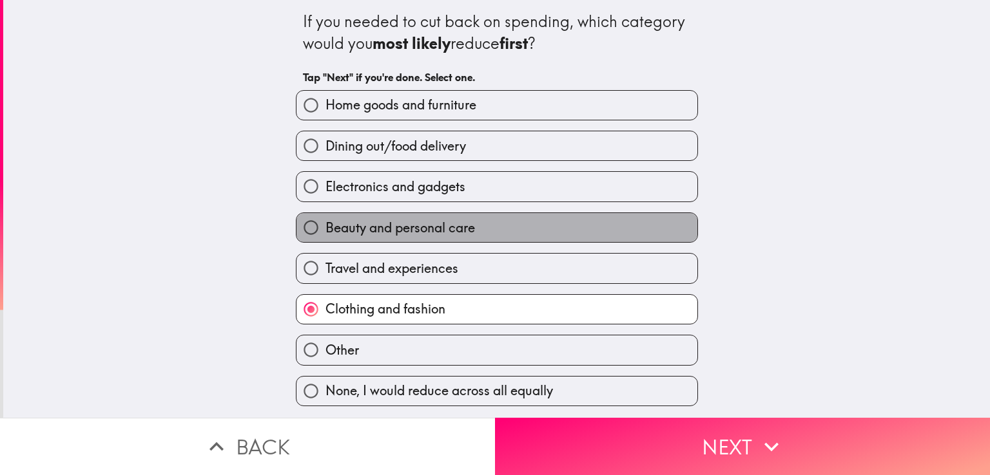
click at [358, 230] on span "Beauty and personal care" at bounding box center [399, 228] width 149 height 18
click at [325, 230] on input "Beauty and personal care" at bounding box center [310, 227] width 29 height 29
radio input "true"
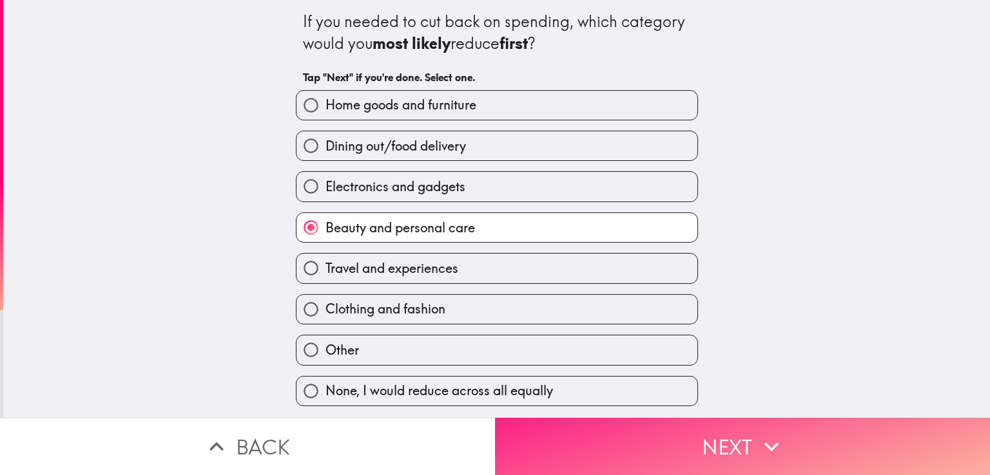
click at [598, 441] on button "Next" at bounding box center [742, 446] width 495 height 57
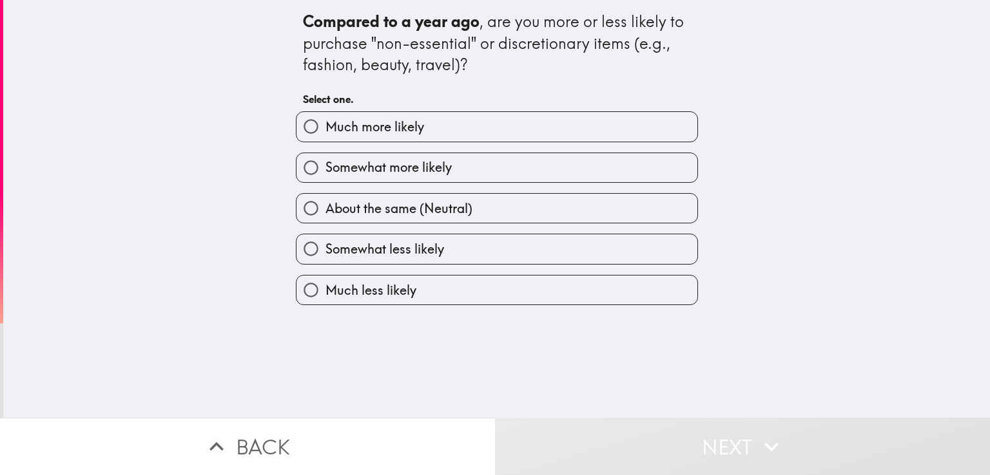
click at [365, 129] on span "Much more likely" at bounding box center [374, 127] width 99 height 18
click at [325, 129] on input "Much more likely" at bounding box center [310, 126] width 29 height 29
radio input "true"
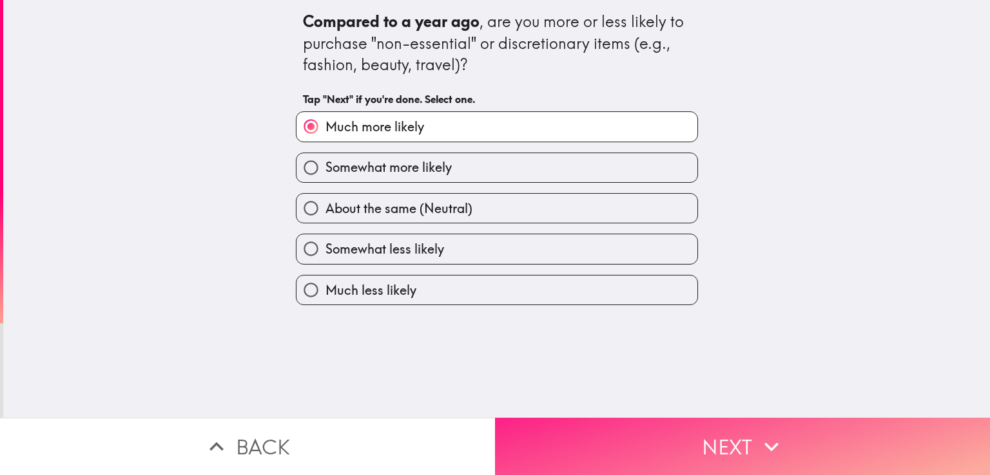
click at [607, 437] on button "Next" at bounding box center [742, 446] width 495 height 57
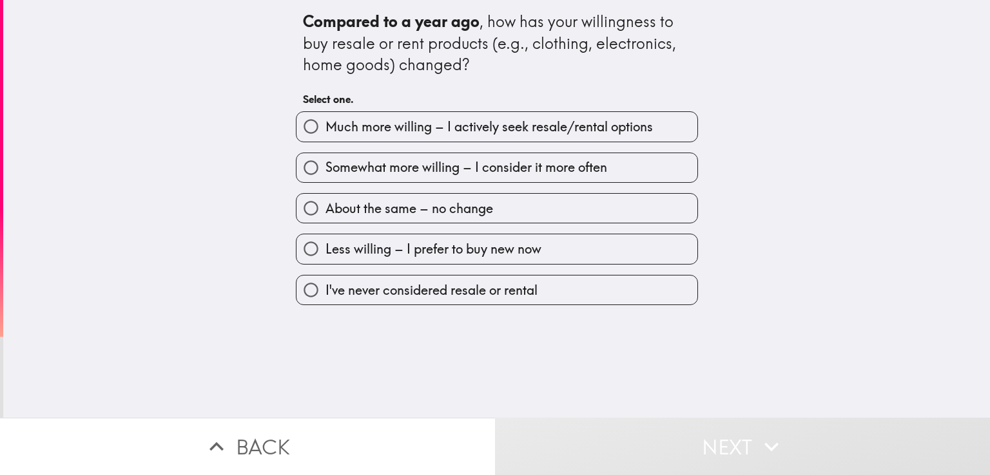
click at [374, 130] on span "Much more willing – I actively seek resale/rental options" at bounding box center [488, 127] width 327 height 18
click at [325, 130] on input "Much more willing – I actively seek resale/rental options" at bounding box center [310, 126] width 29 height 29
radio input "true"
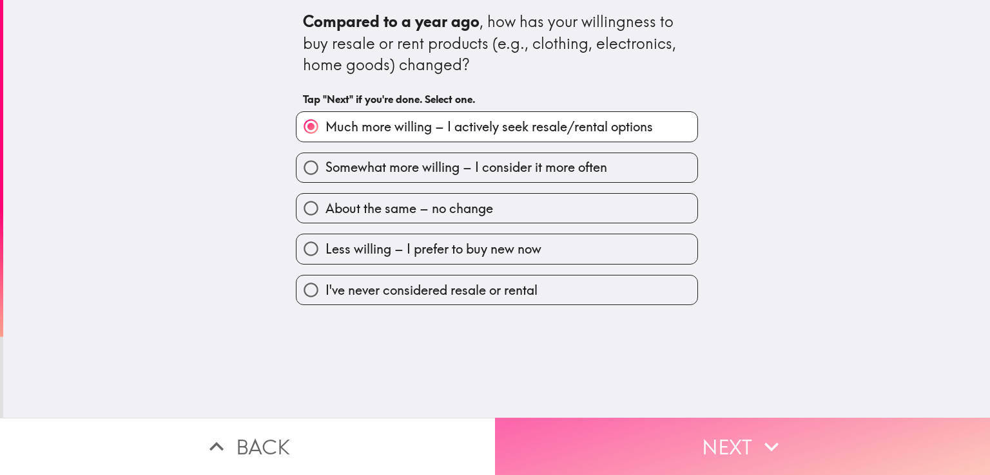
click at [641, 448] on button "Next" at bounding box center [742, 446] width 495 height 57
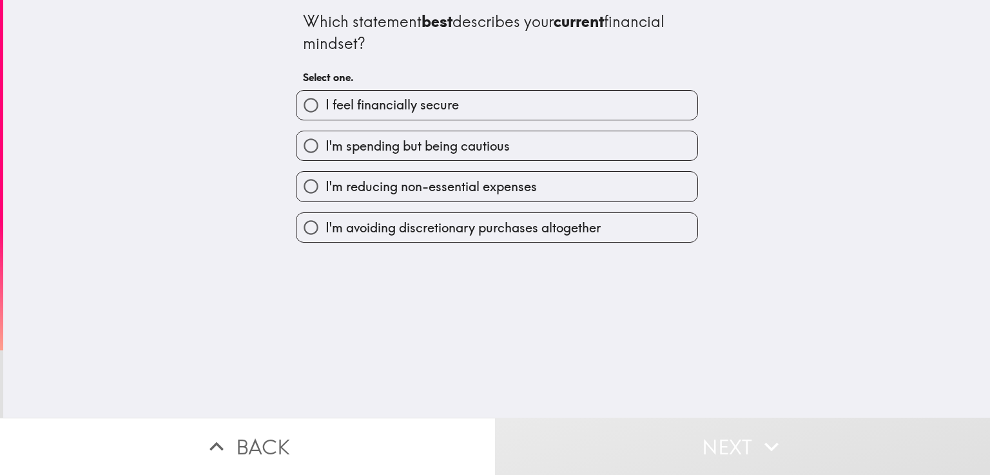
click at [432, 109] on span "I feel financially secure" at bounding box center [391, 105] width 133 height 18
click at [325, 109] on input "I feel financially secure" at bounding box center [310, 105] width 29 height 29
radio input "true"
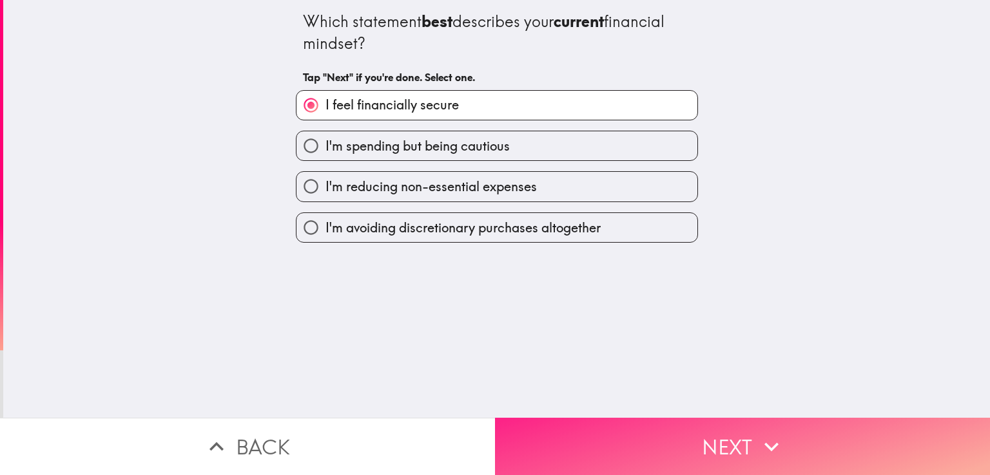
click at [642, 437] on button "Next" at bounding box center [742, 446] width 495 height 57
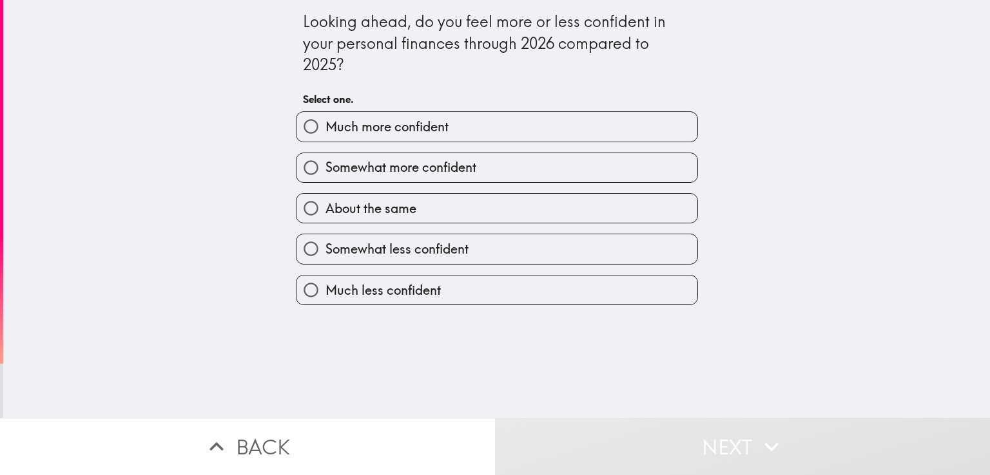
click at [446, 131] on label "Much more confident" at bounding box center [496, 126] width 401 height 29
click at [325, 131] on input "Much more confident" at bounding box center [310, 126] width 29 height 29
radio input "true"
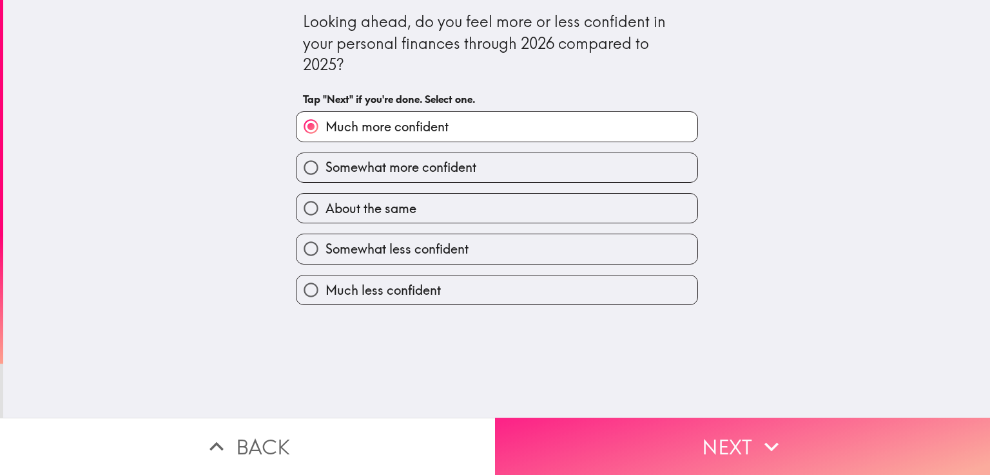
click at [638, 448] on button "Next" at bounding box center [742, 446] width 495 height 57
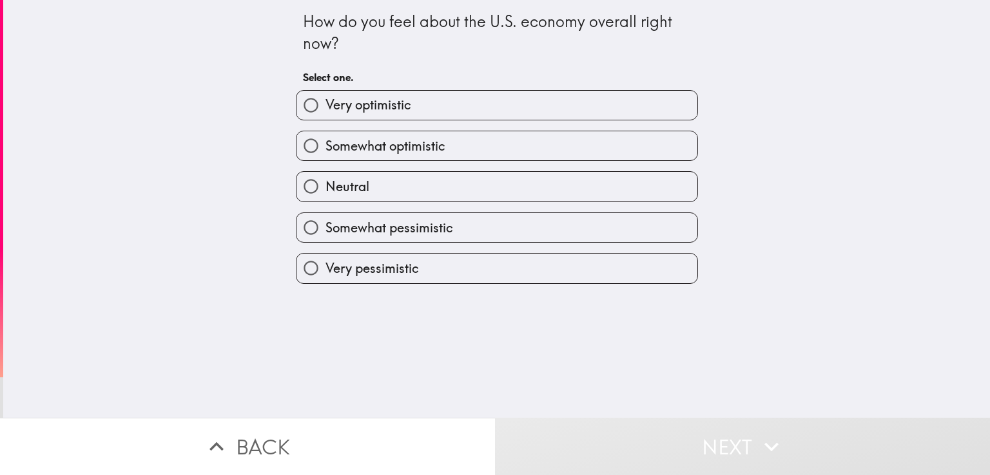
click at [441, 106] on label "Very optimistic" at bounding box center [496, 105] width 401 height 29
click at [325, 106] on input "Very optimistic" at bounding box center [310, 105] width 29 height 29
radio input "true"
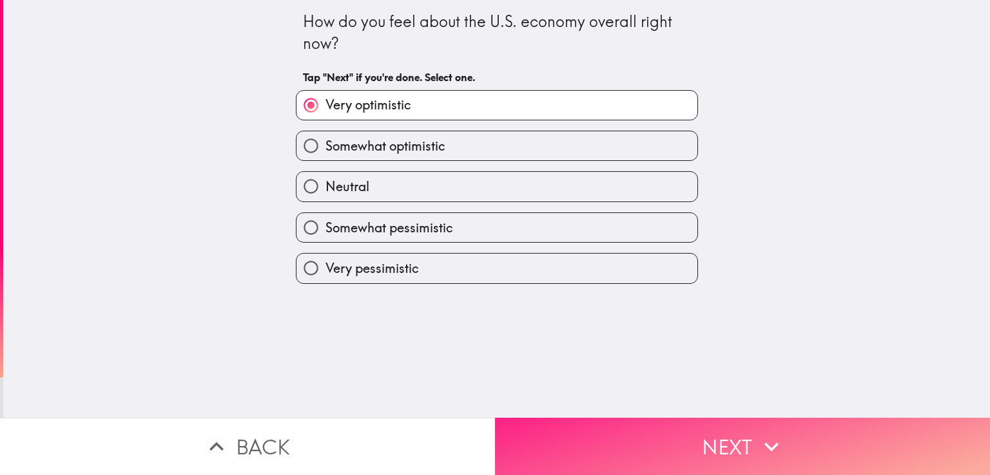
click at [592, 430] on button "Next" at bounding box center [742, 446] width 495 height 57
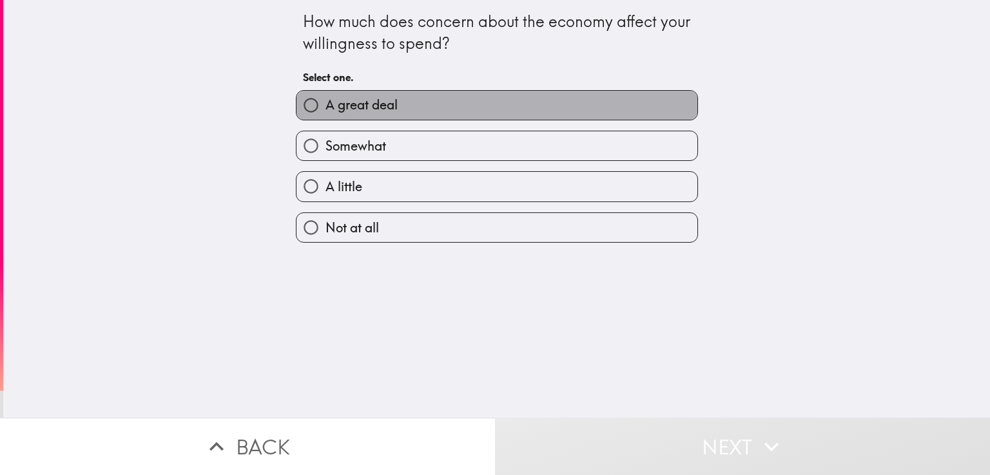
click at [366, 95] on label "A great deal" at bounding box center [496, 105] width 401 height 29
click at [325, 95] on input "A great deal" at bounding box center [310, 105] width 29 height 29
radio input "true"
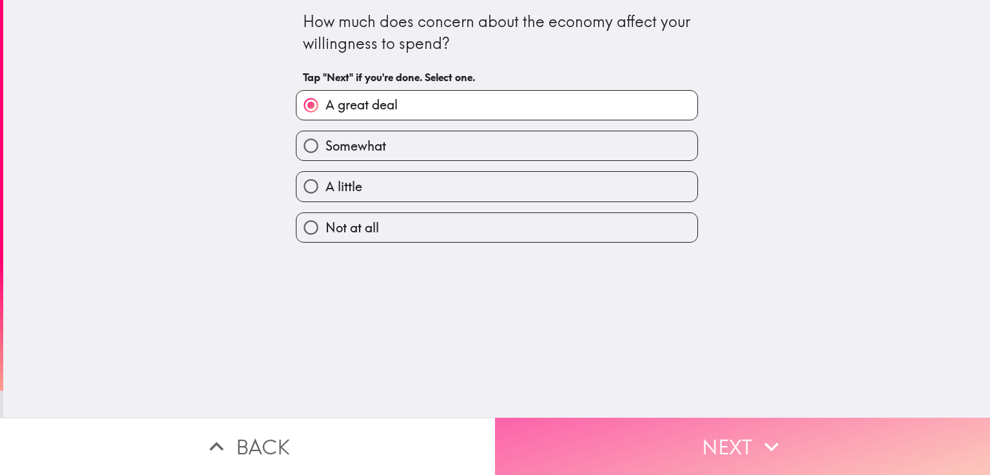
click at [638, 432] on button "Next" at bounding box center [742, 446] width 495 height 57
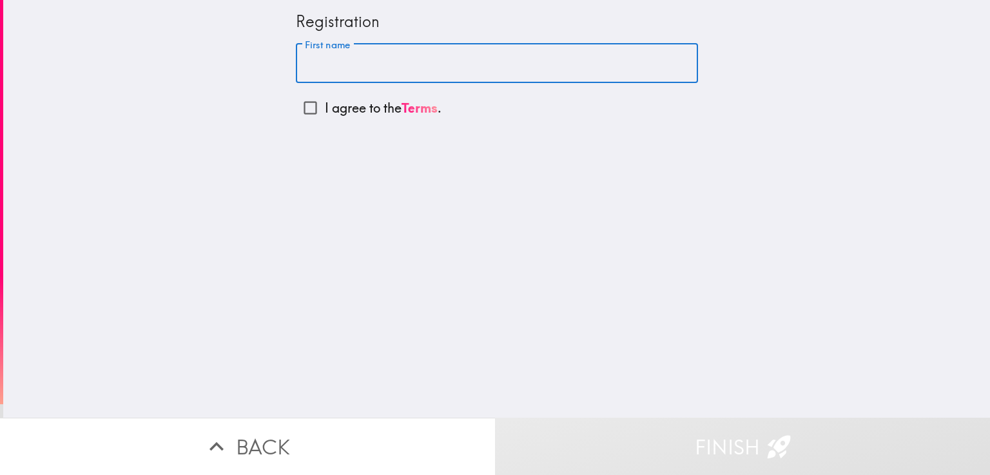
click at [346, 64] on input "First name" at bounding box center [497, 64] width 402 height 40
type input "[PERSON_NAME]"
click at [296, 109] on input "I agree to the Terms ." at bounding box center [310, 107] width 29 height 29
checkbox input "true"
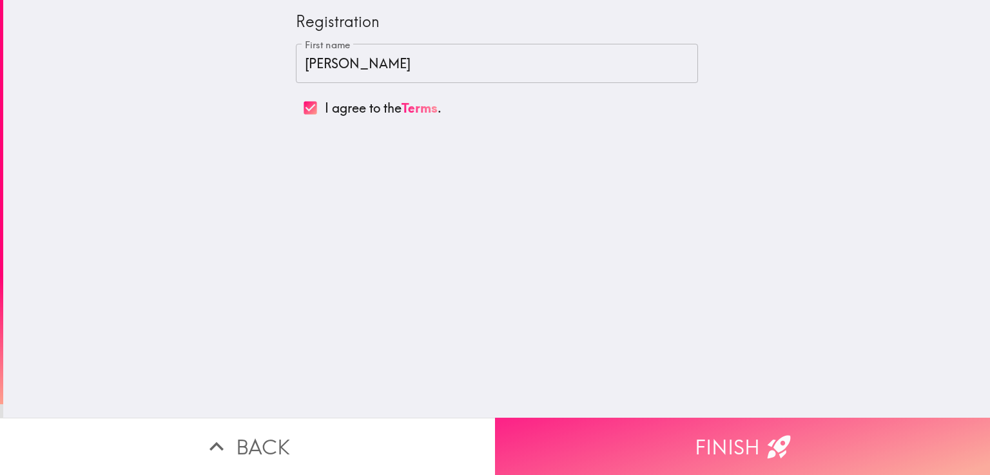
click at [617, 450] on button "Finish" at bounding box center [742, 446] width 495 height 57
